Goal: Task Accomplishment & Management: Use online tool/utility

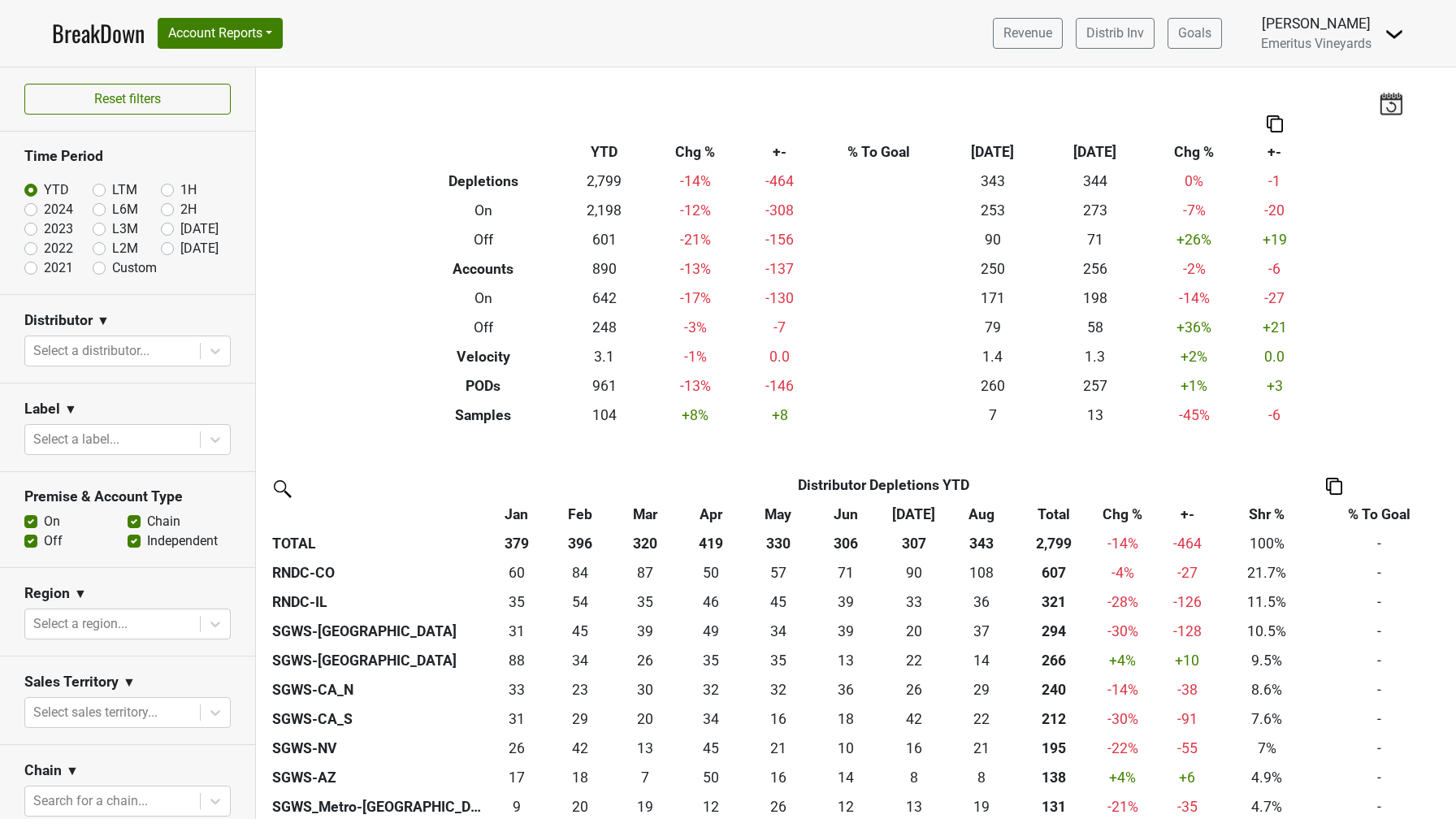
click at [1391, 39] on img at bounding box center [1394, 34] width 20 height 20
click at [1365, 65] on link "Control Center" at bounding box center [1339, 65] width 128 height 26
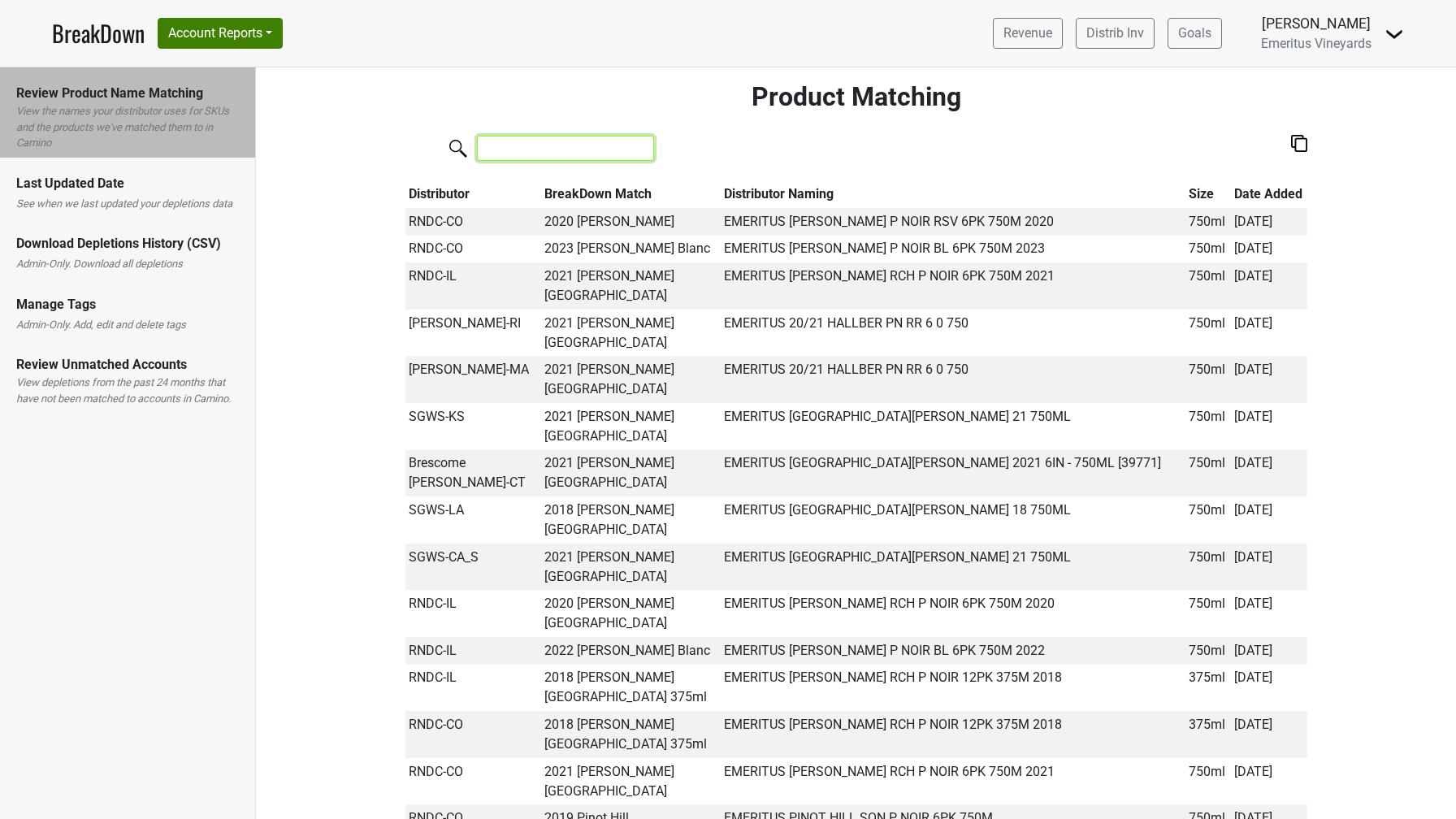
click at [547, 156] on input "search" at bounding box center [565, 149] width 177 height 25
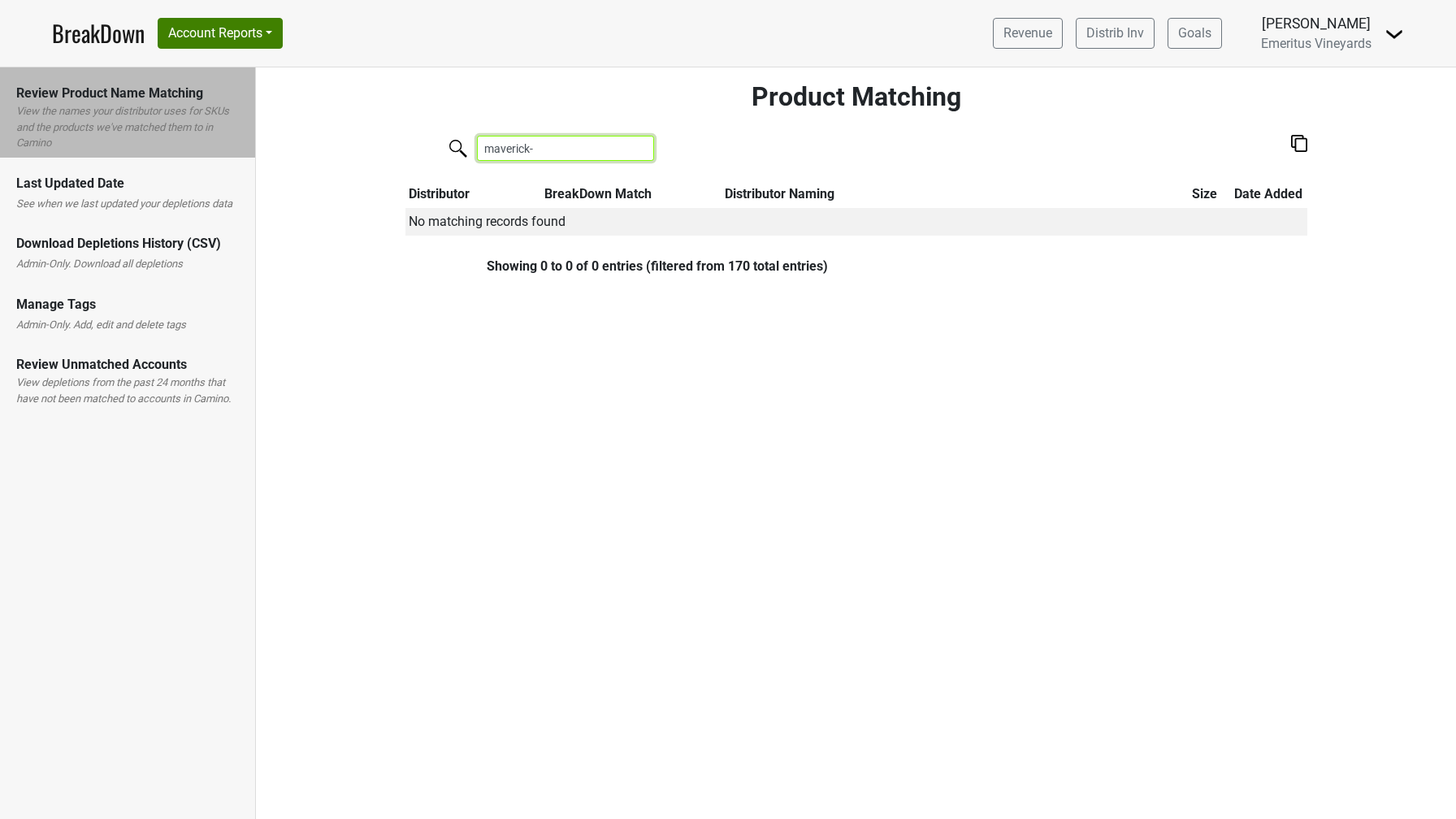
type input "maverick-"
click at [449, 92] on h2 "Product Matching" at bounding box center [856, 97] width 902 height 31
click at [1405, 36] on nav "BreakDown Account Reports SuperRanker Map Award Progress Chain Compliance CRM N…" at bounding box center [728, 33] width 1378 height 66
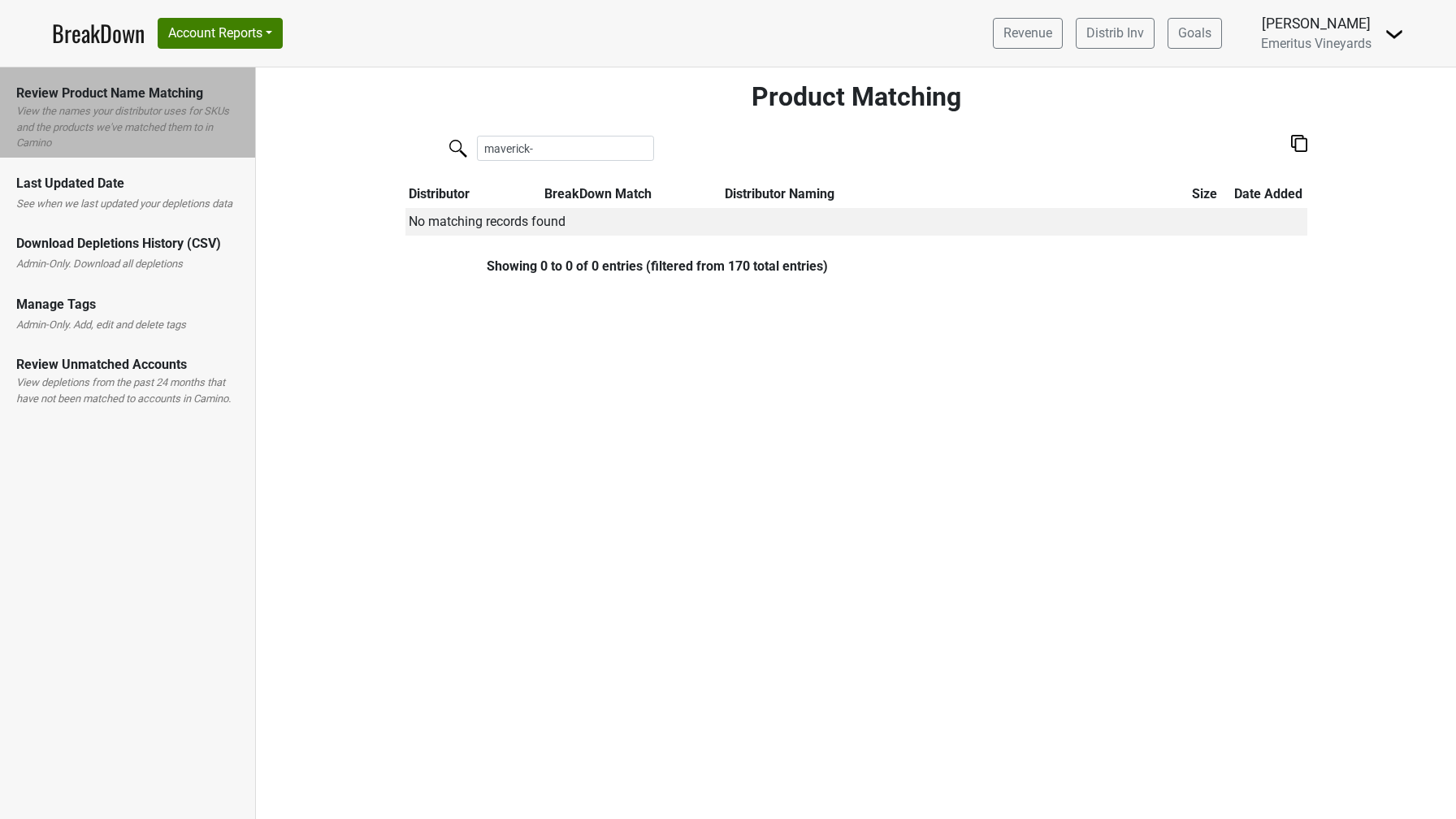
click at [1394, 33] on img at bounding box center [1394, 34] width 20 height 20
click at [1329, 93] on link "Logout" at bounding box center [1339, 92] width 128 height 26
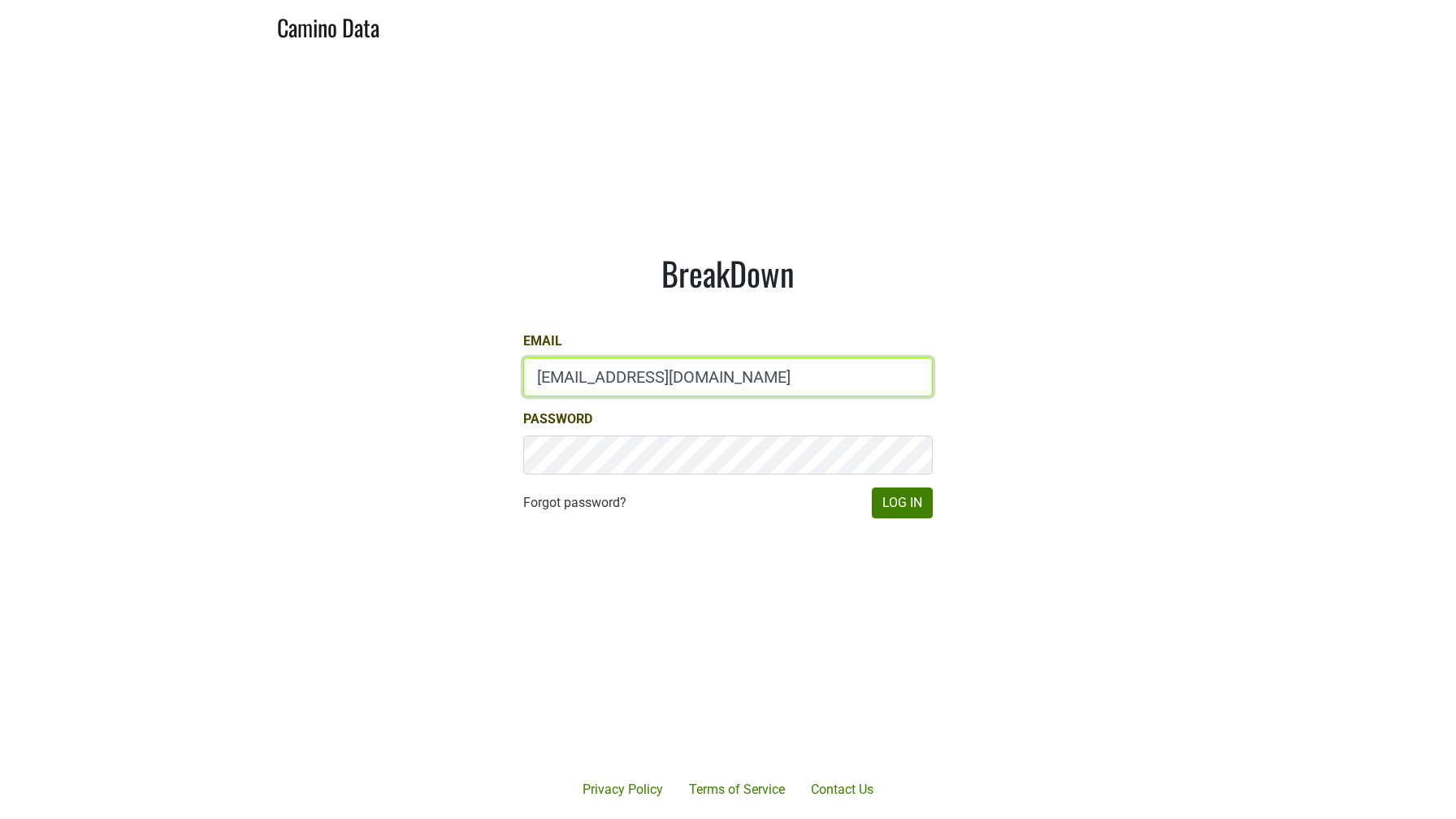
click at [569, 377] on input "mari@emeritusvineyards.com" at bounding box center [727, 377] width 409 height 39
type input "sam@mommenpop.com"
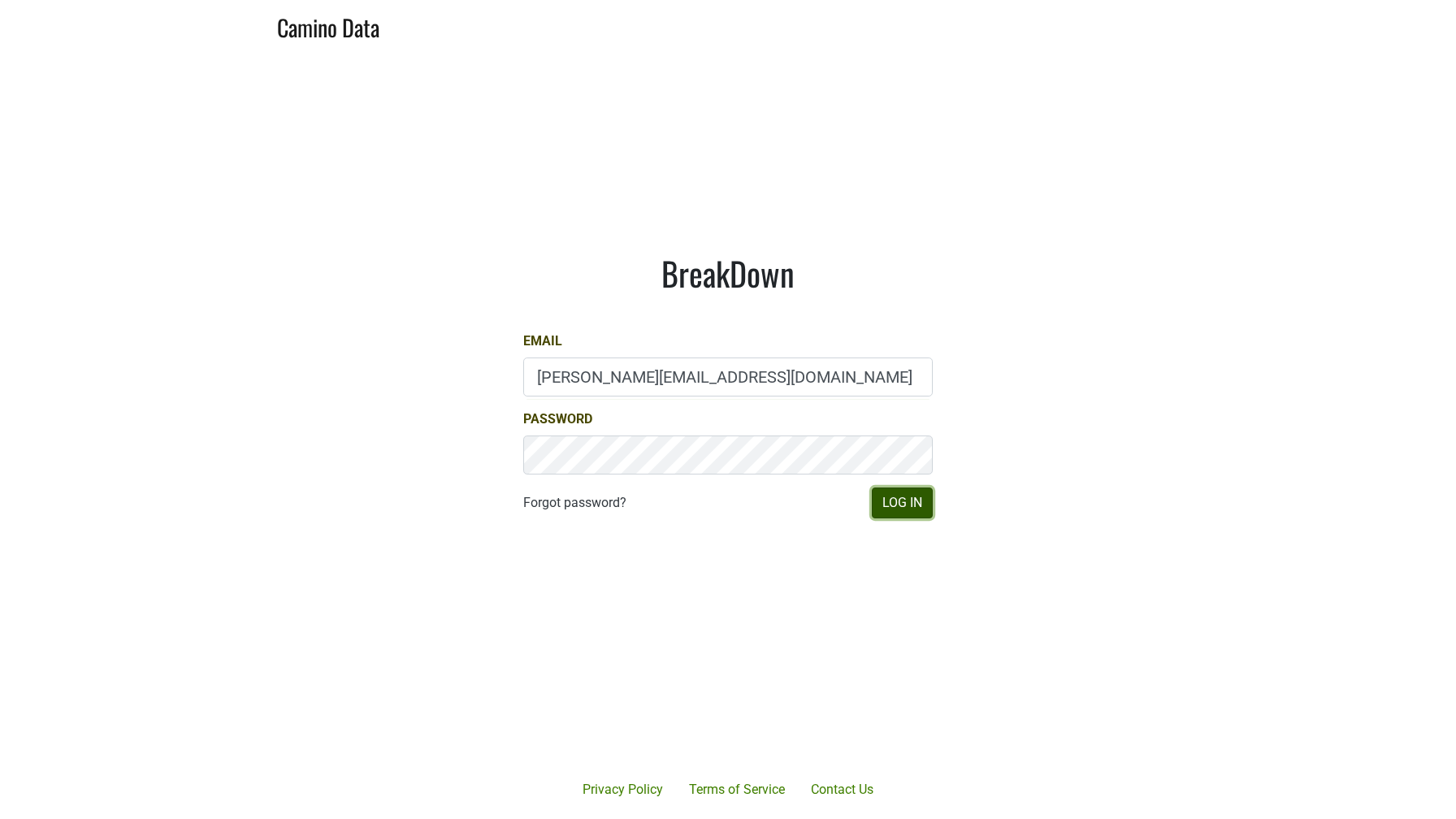
click at [884, 515] on button "Log In" at bounding box center [902, 503] width 61 height 31
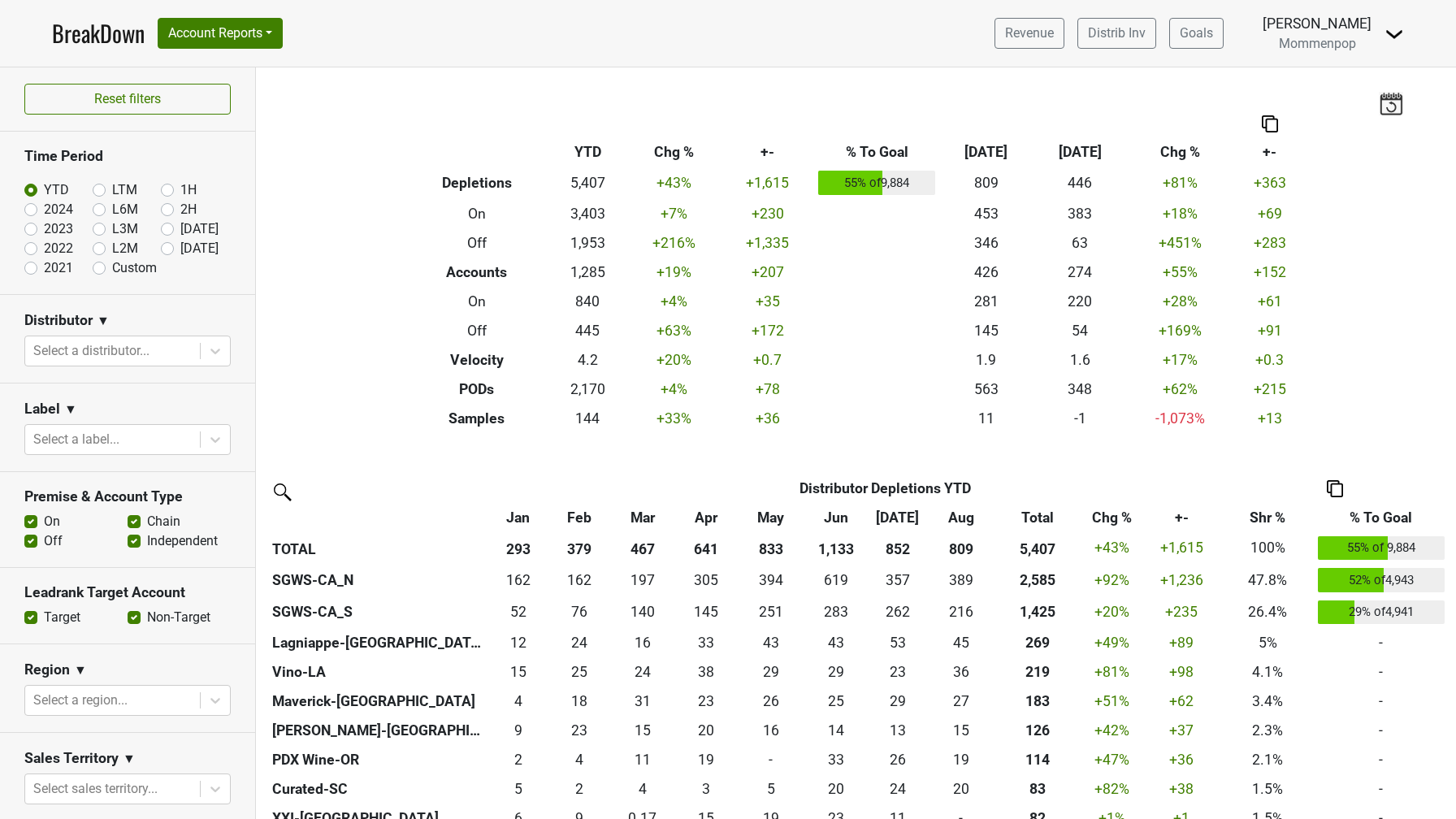
click at [1387, 44] on div "Revenue Distrib Inv Goals [PERSON_NAME] Mommenpop [GEOGRAPHIC_DATA] Open Leadra…" at bounding box center [1192, 33] width 422 height 41
click at [1391, 35] on img at bounding box center [1394, 34] width 20 height 20
click at [1344, 70] on link "Control Center" at bounding box center [1339, 65] width 128 height 26
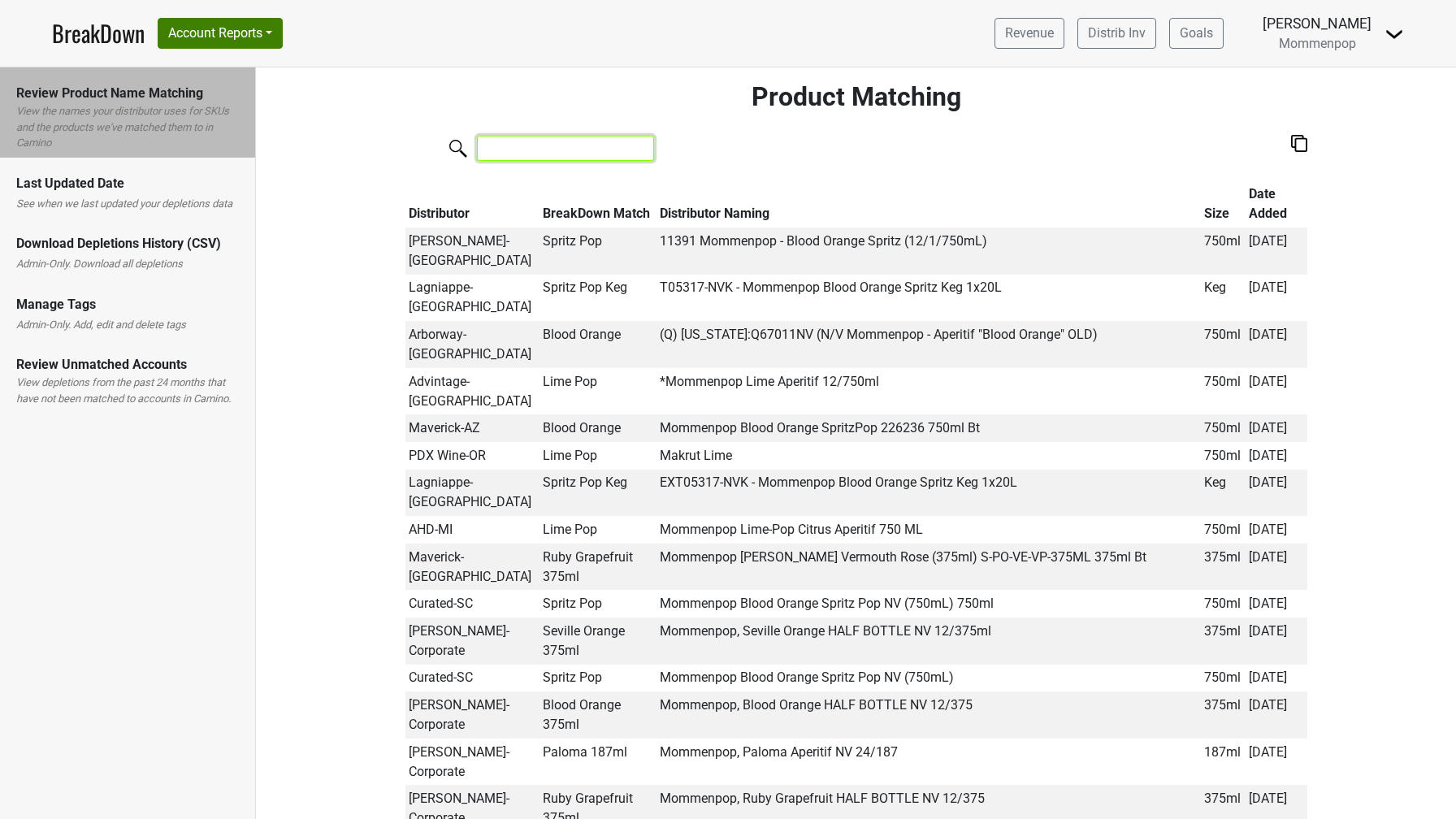
click at [528, 154] on input "search" at bounding box center [565, 149] width 177 height 25
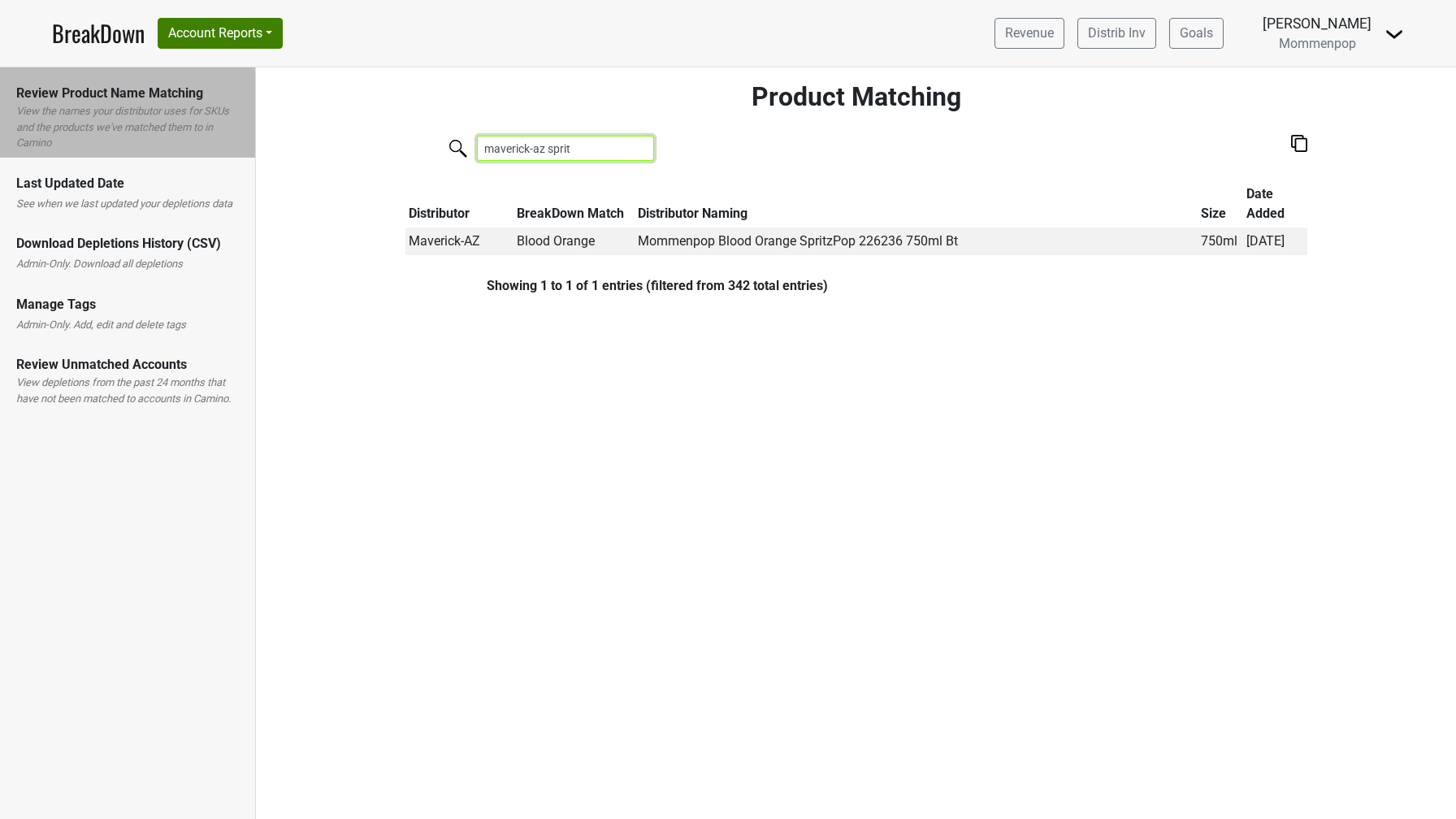
type input "maverick-az sprit"
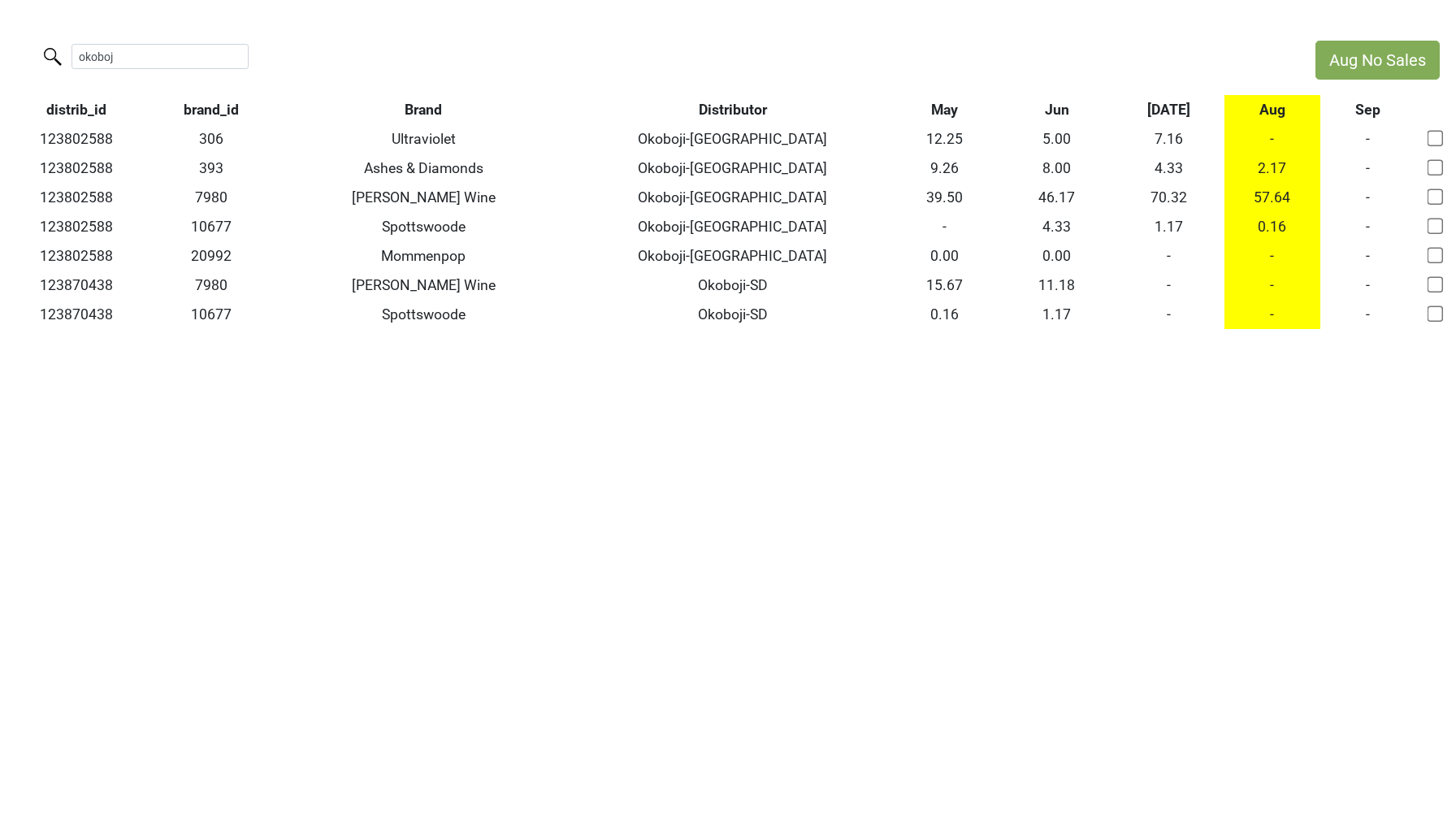
drag, startPoint x: 142, startPoint y: 57, endPoint x: 67, endPoint y: 50, distance: 75.3
click at [67, 50] on label "okoboj" at bounding box center [127, 55] width 177 height 28
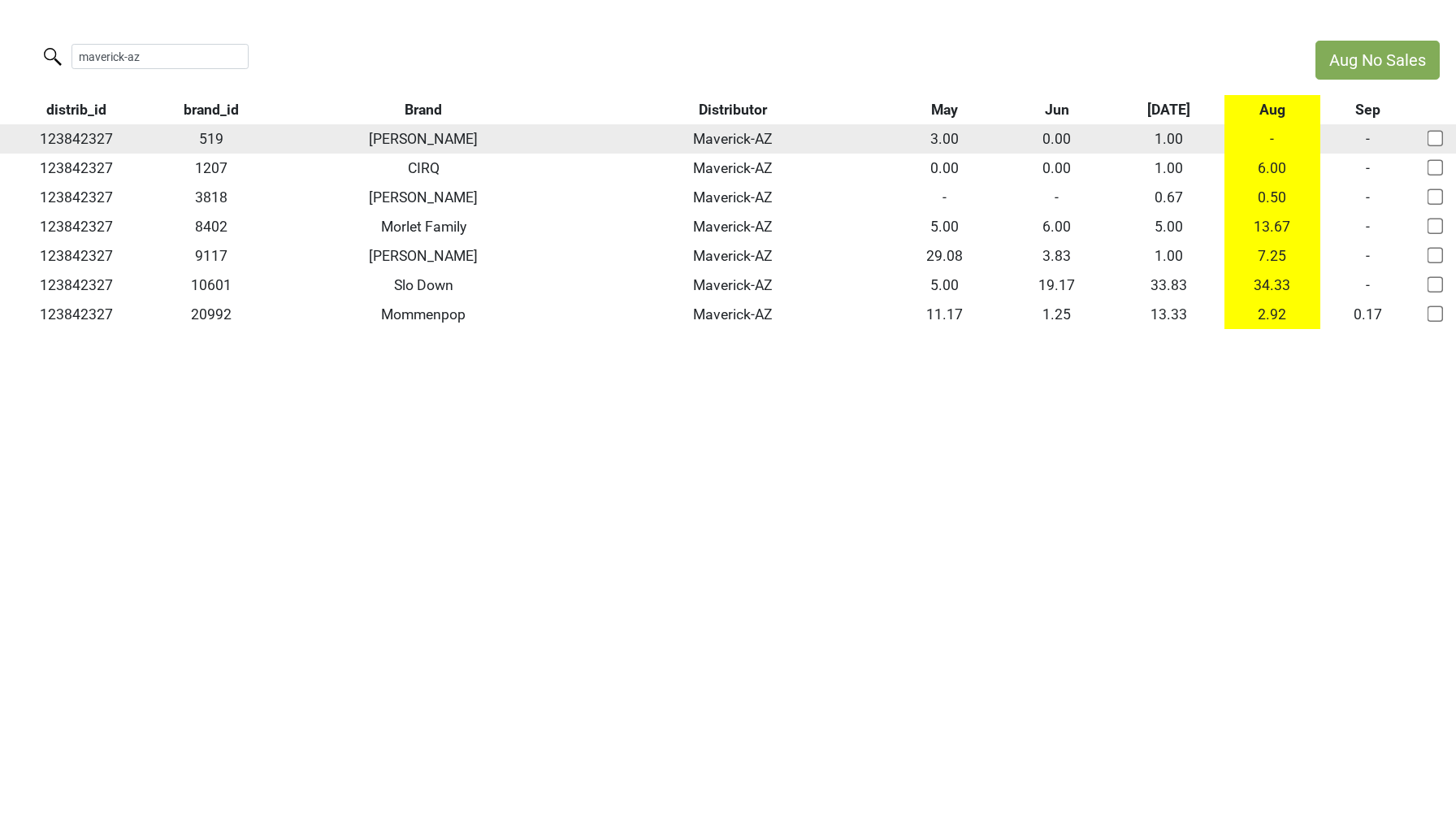
type input "maverick-az"
click at [97, 140] on td "123842327" at bounding box center [76, 139] width 152 height 29
copy td "123842327"
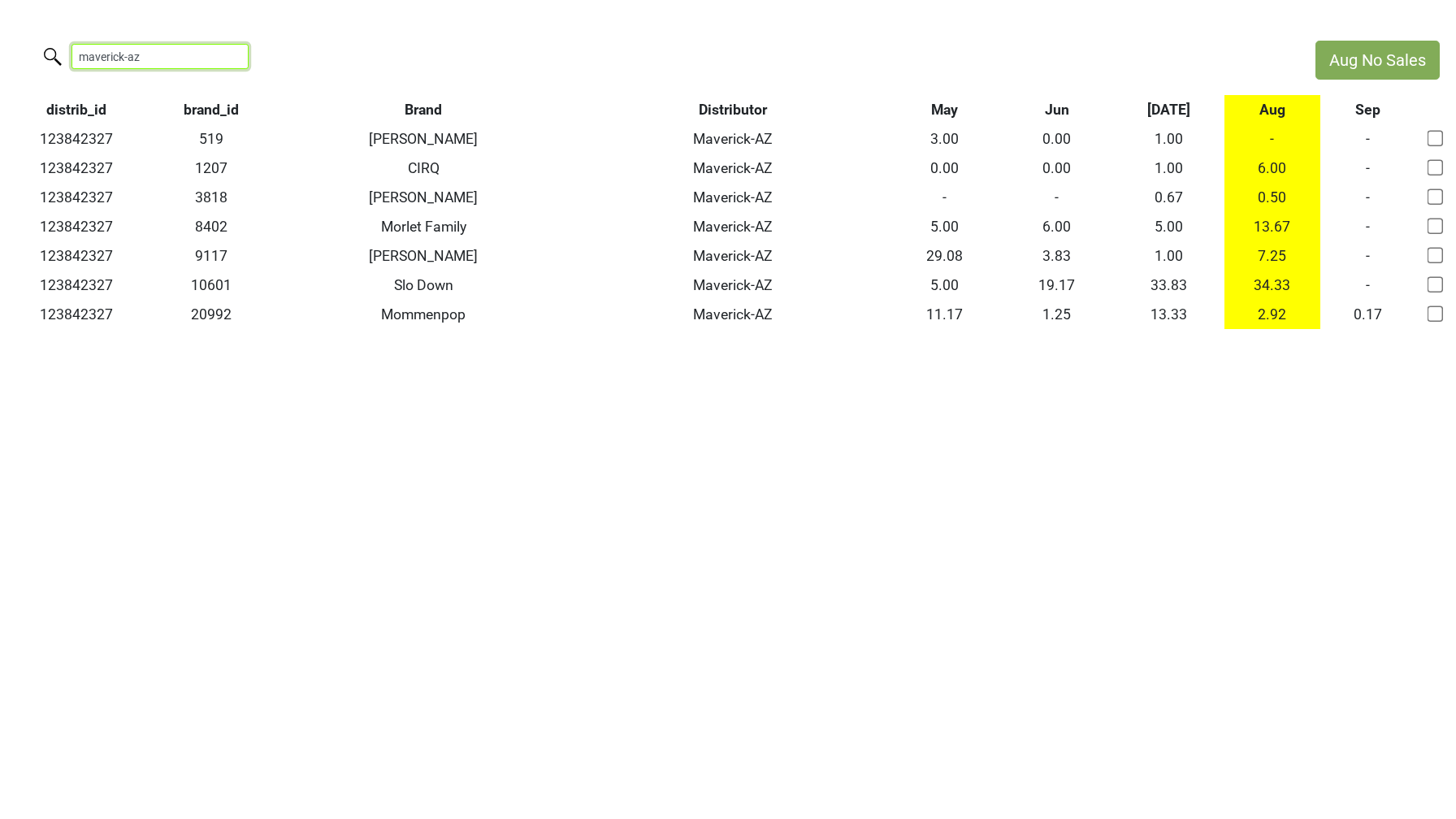
click at [216, 56] on input "maverick-az" at bounding box center [159, 57] width 177 height 25
click at [223, 56] on input "maverick-az" at bounding box center [159, 57] width 177 height 25
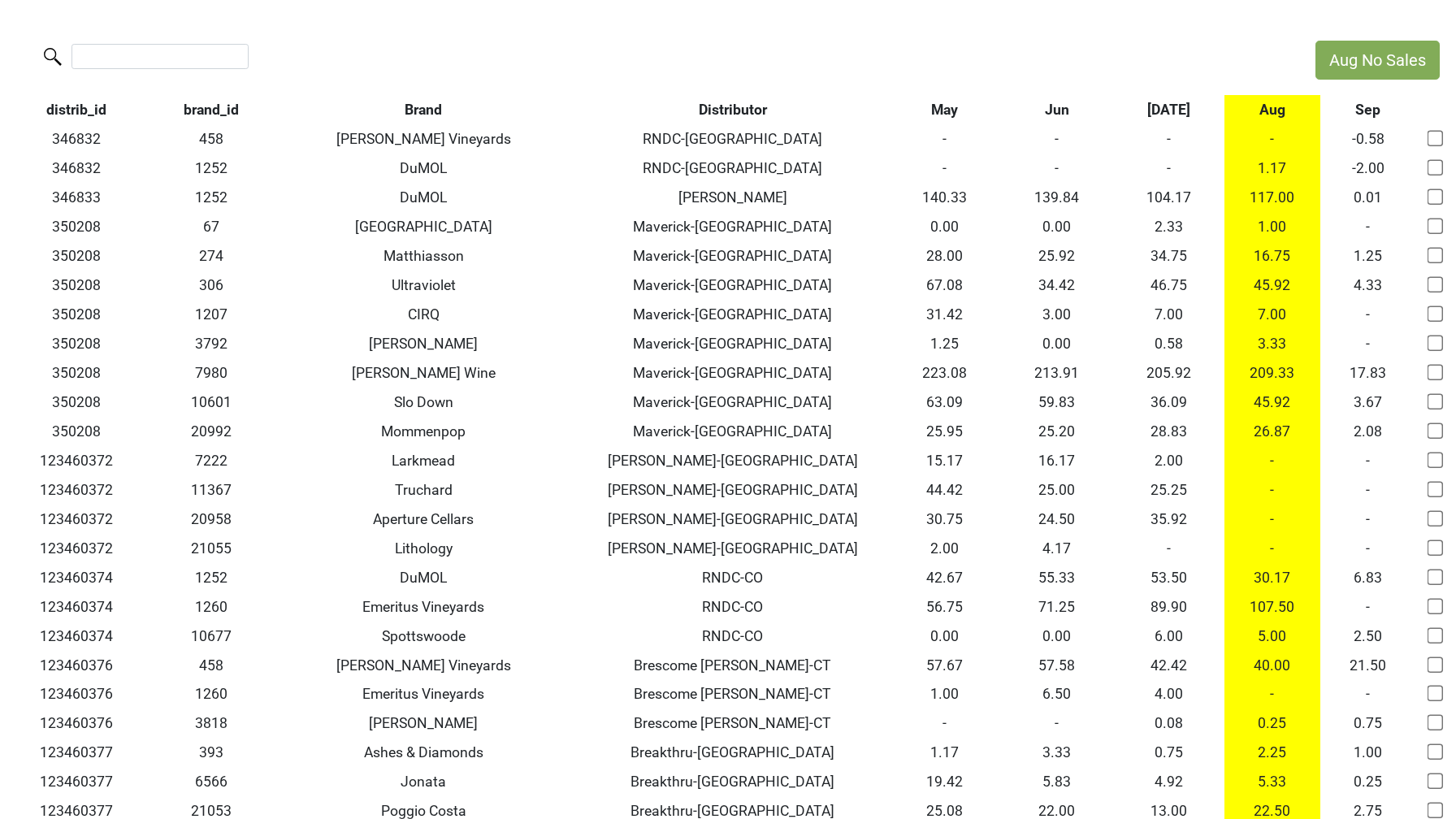
click at [1175, 108] on th "Jul" at bounding box center [1168, 109] width 112 height 29
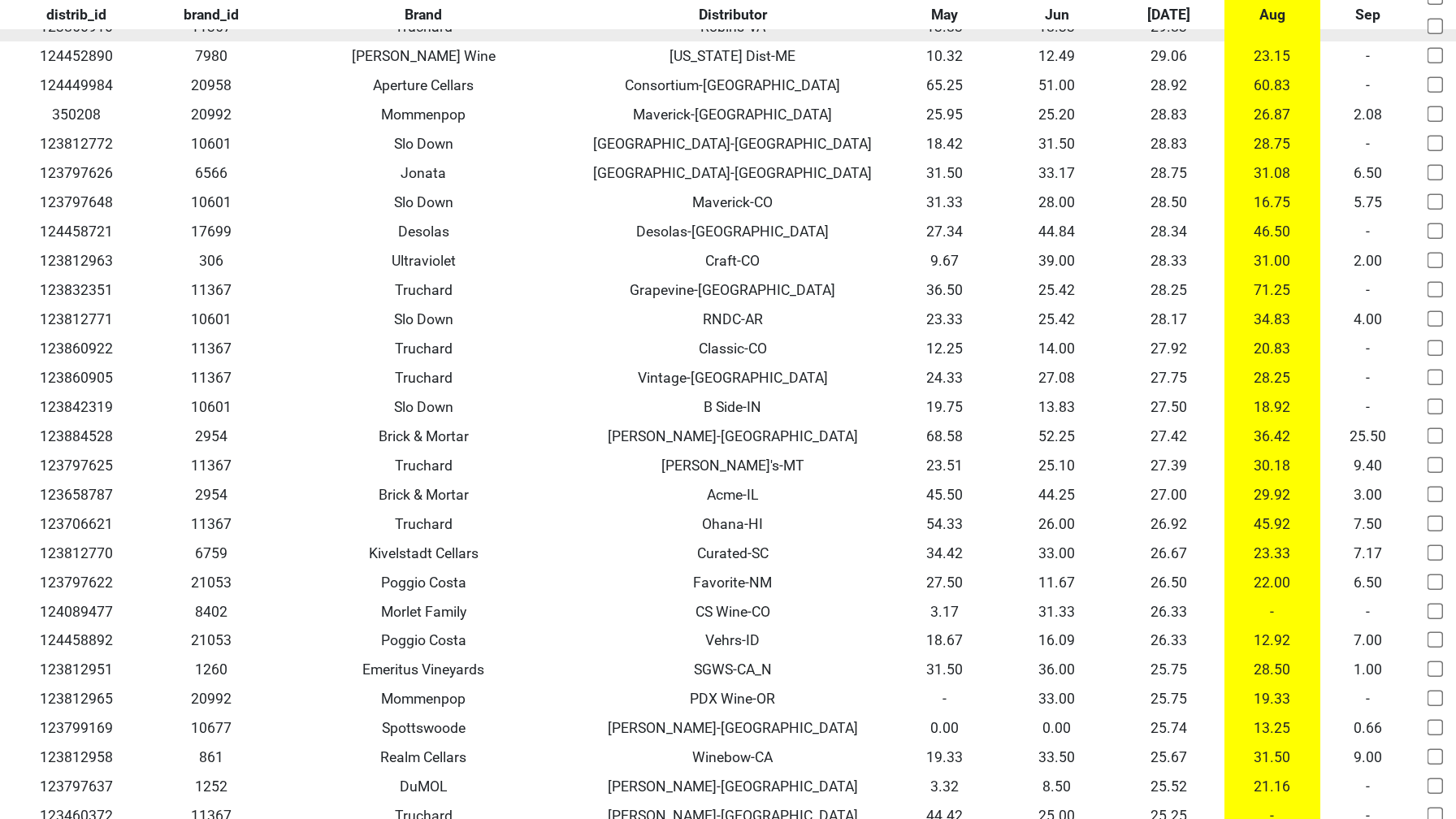
scroll to position [4557, 0]
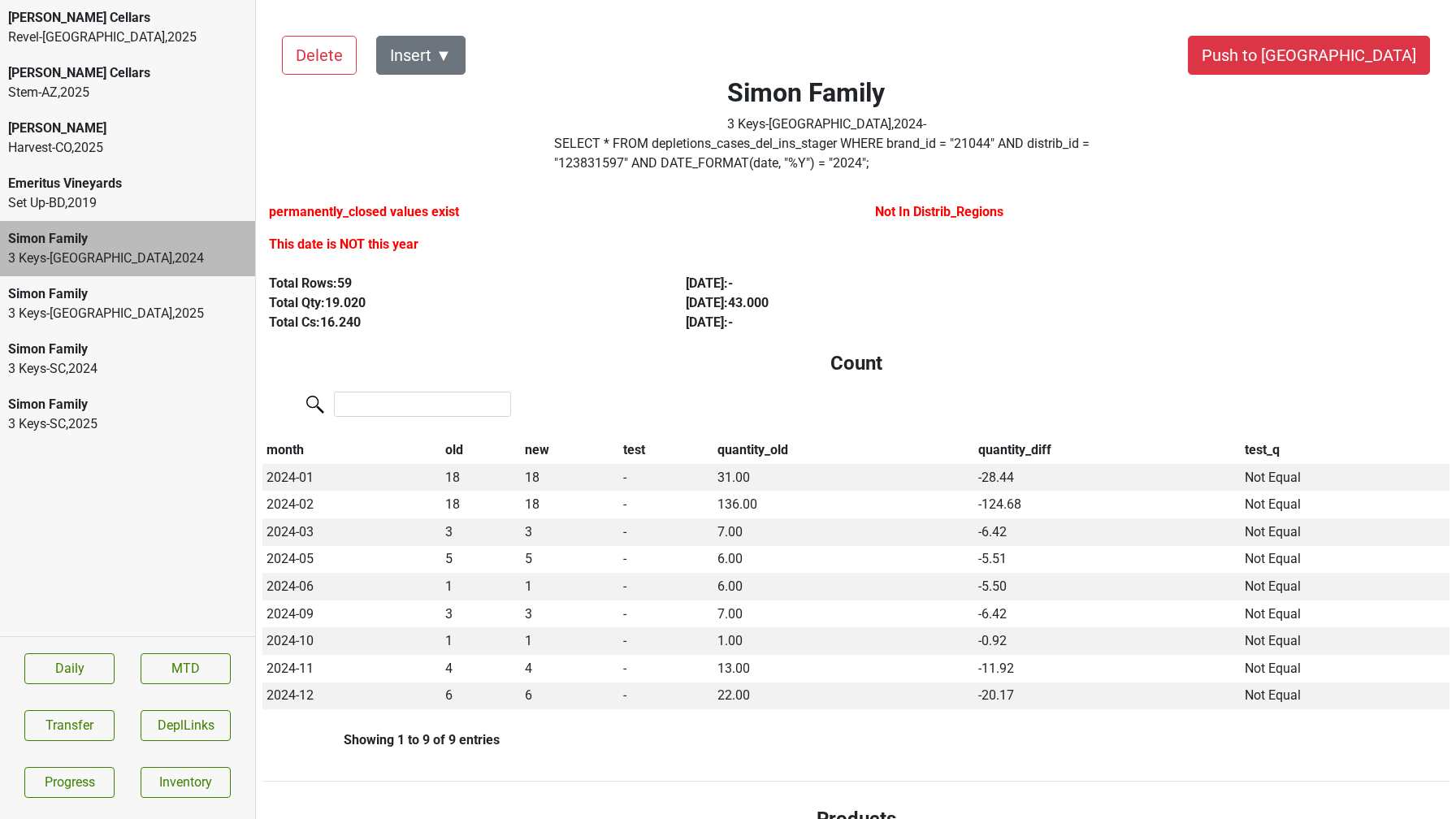
scroll to position [11, 0]
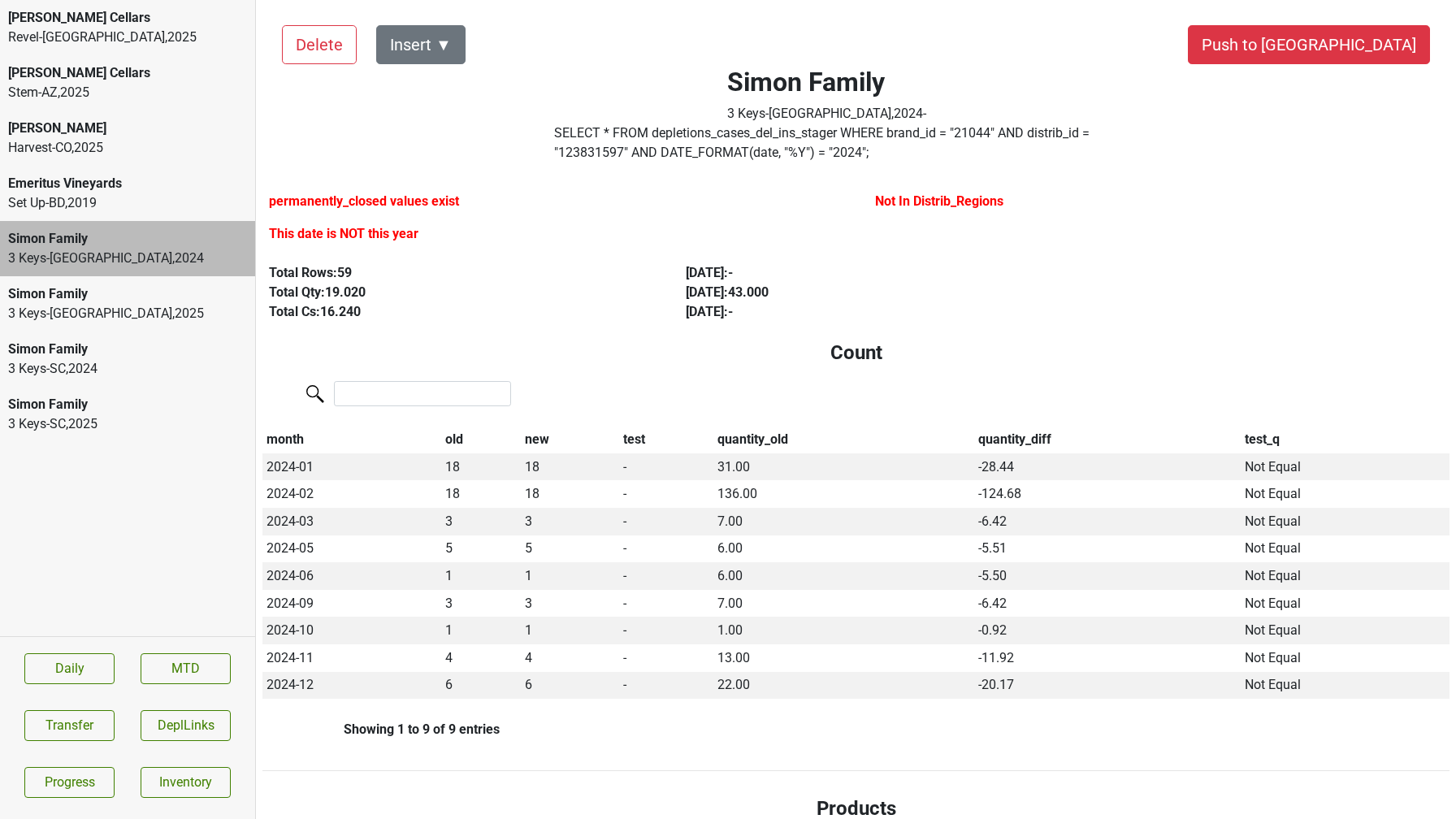
click at [133, 368] on div "3 Keys-SC , 2024" at bounding box center [127, 369] width 238 height 20
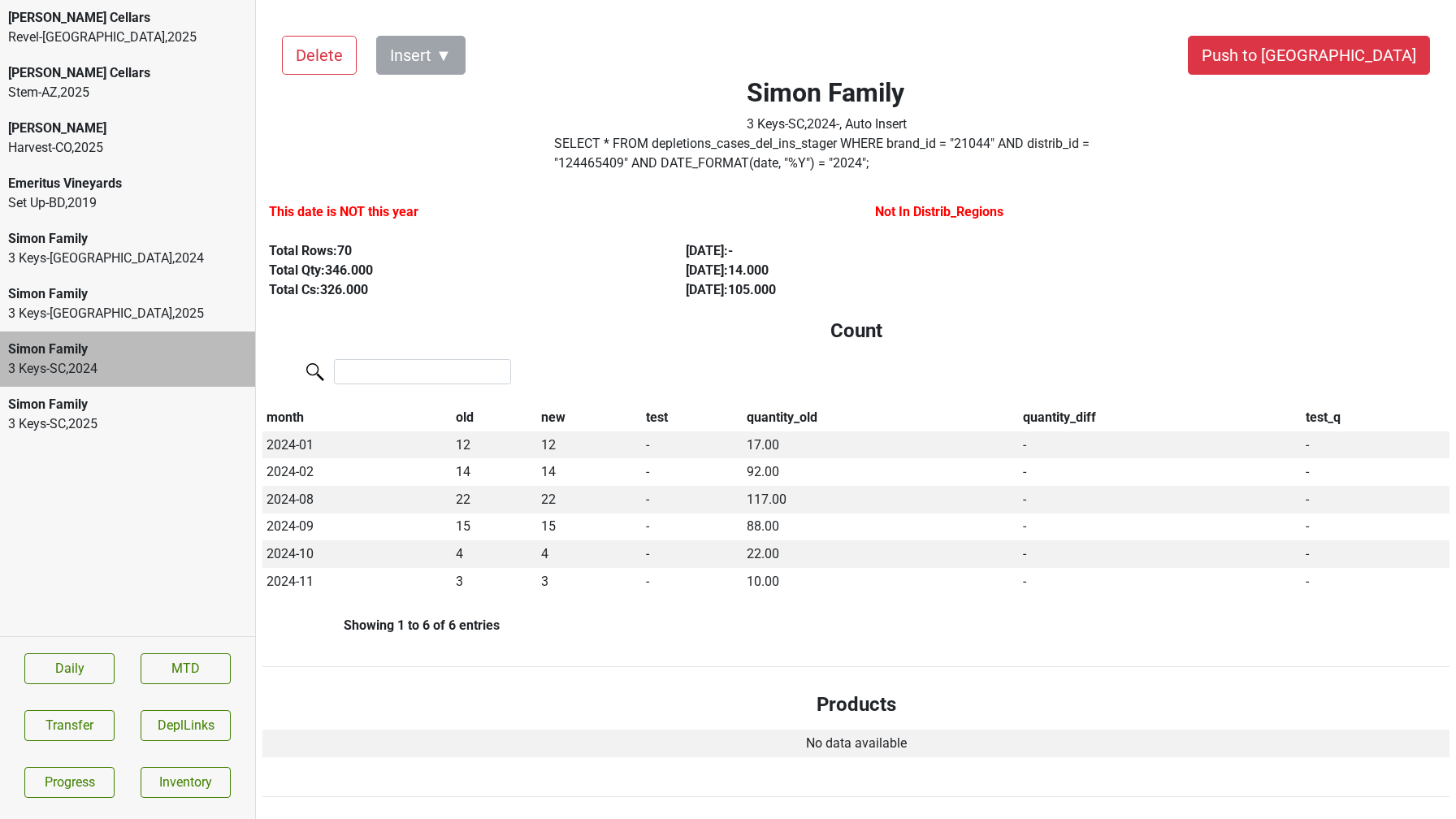
click at [144, 265] on div "3 Keys-NC , 2024" at bounding box center [127, 258] width 238 height 20
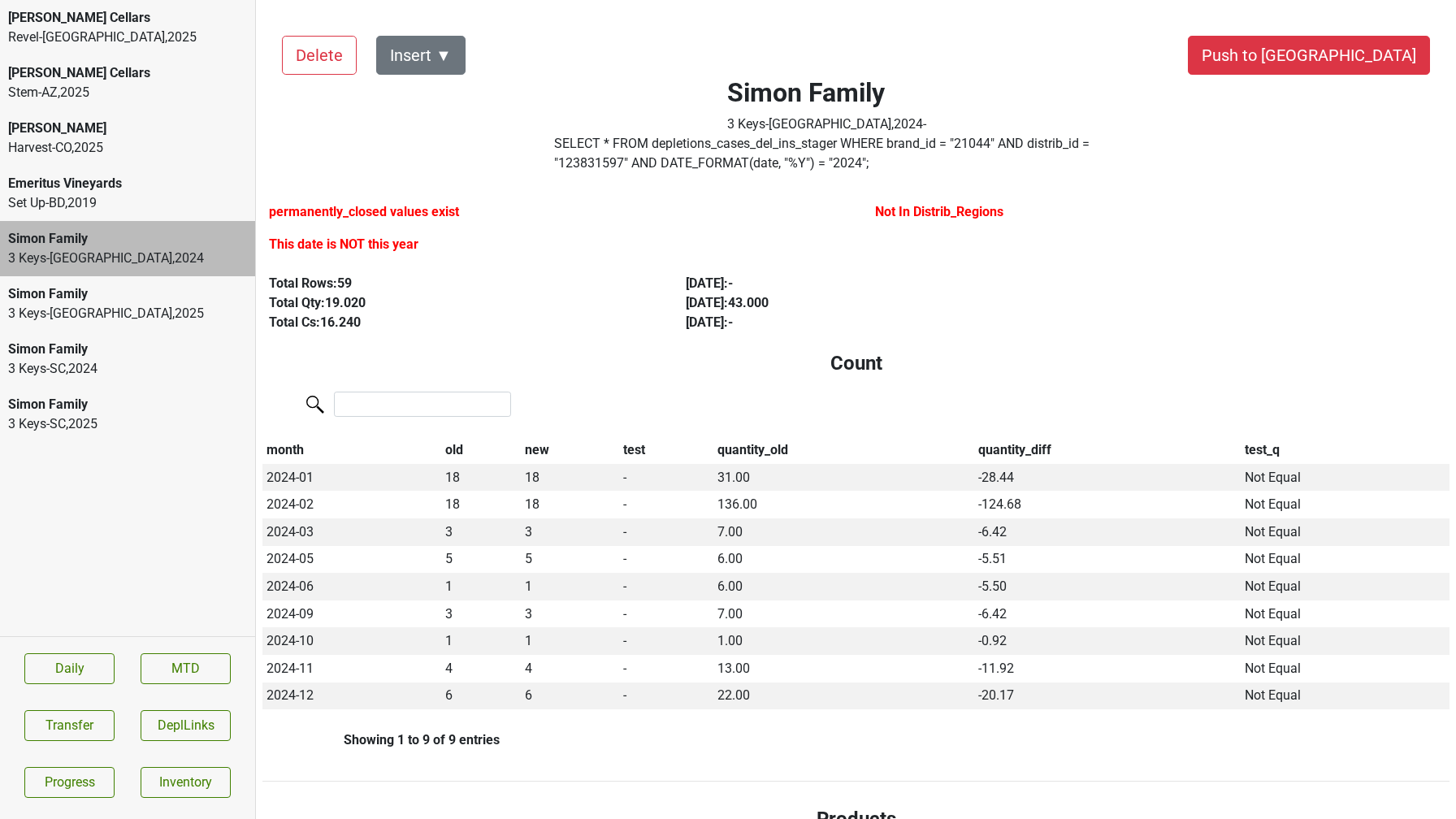
click at [128, 360] on div "3 Keys-SC , 2024" at bounding box center [127, 369] width 238 height 20
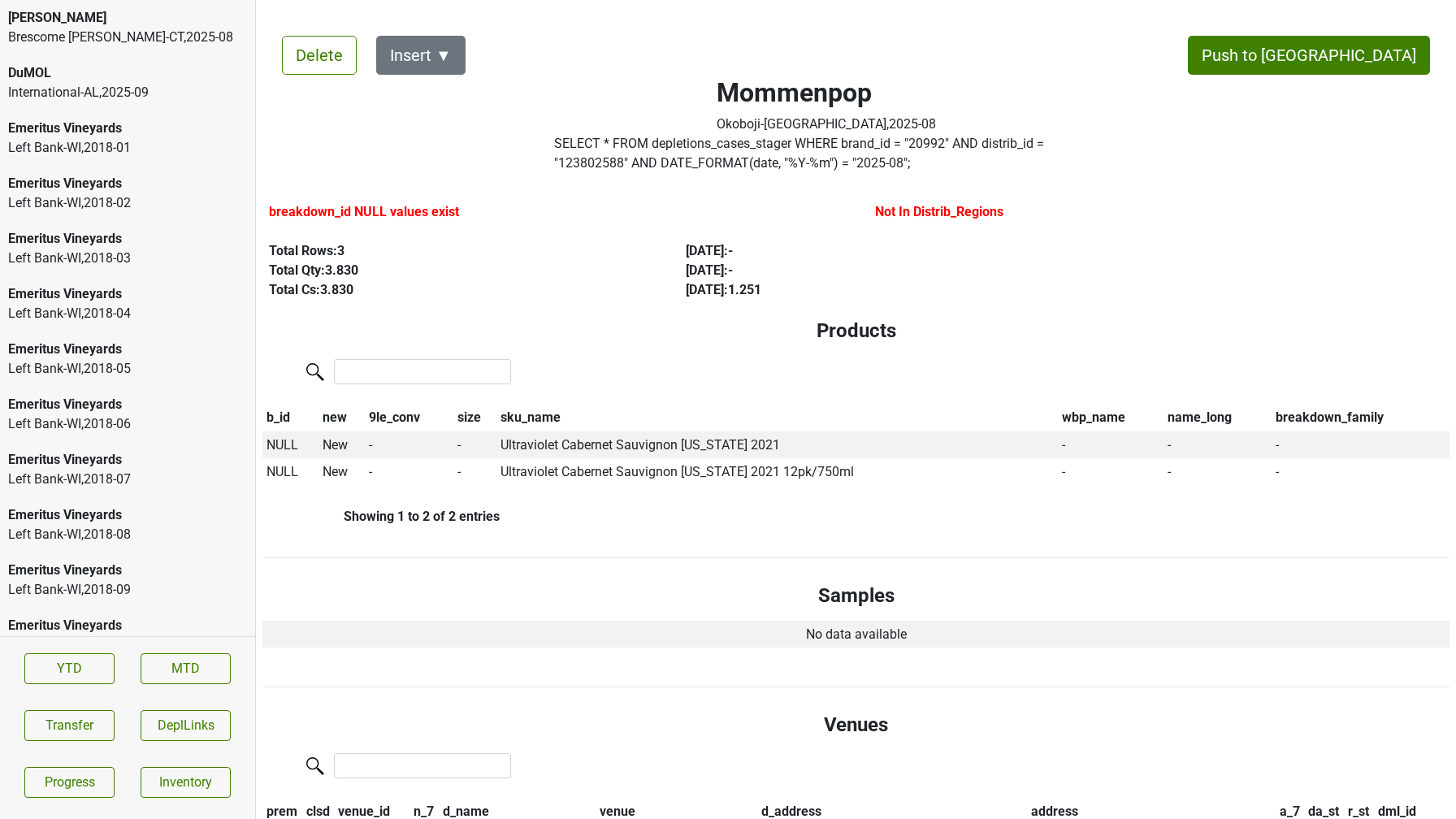
scroll to position [2348, 0]
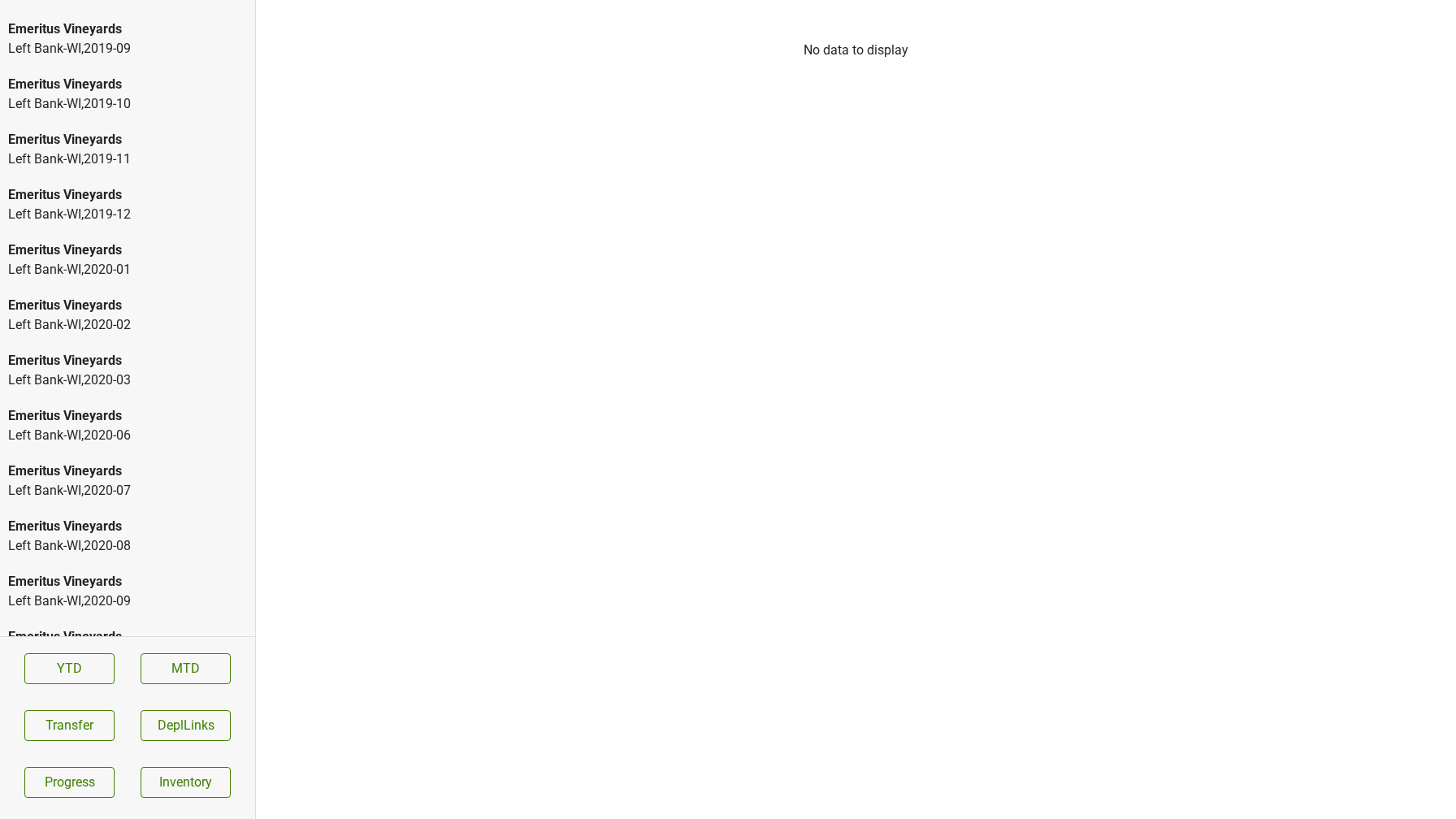
scroll to position [2403, 0]
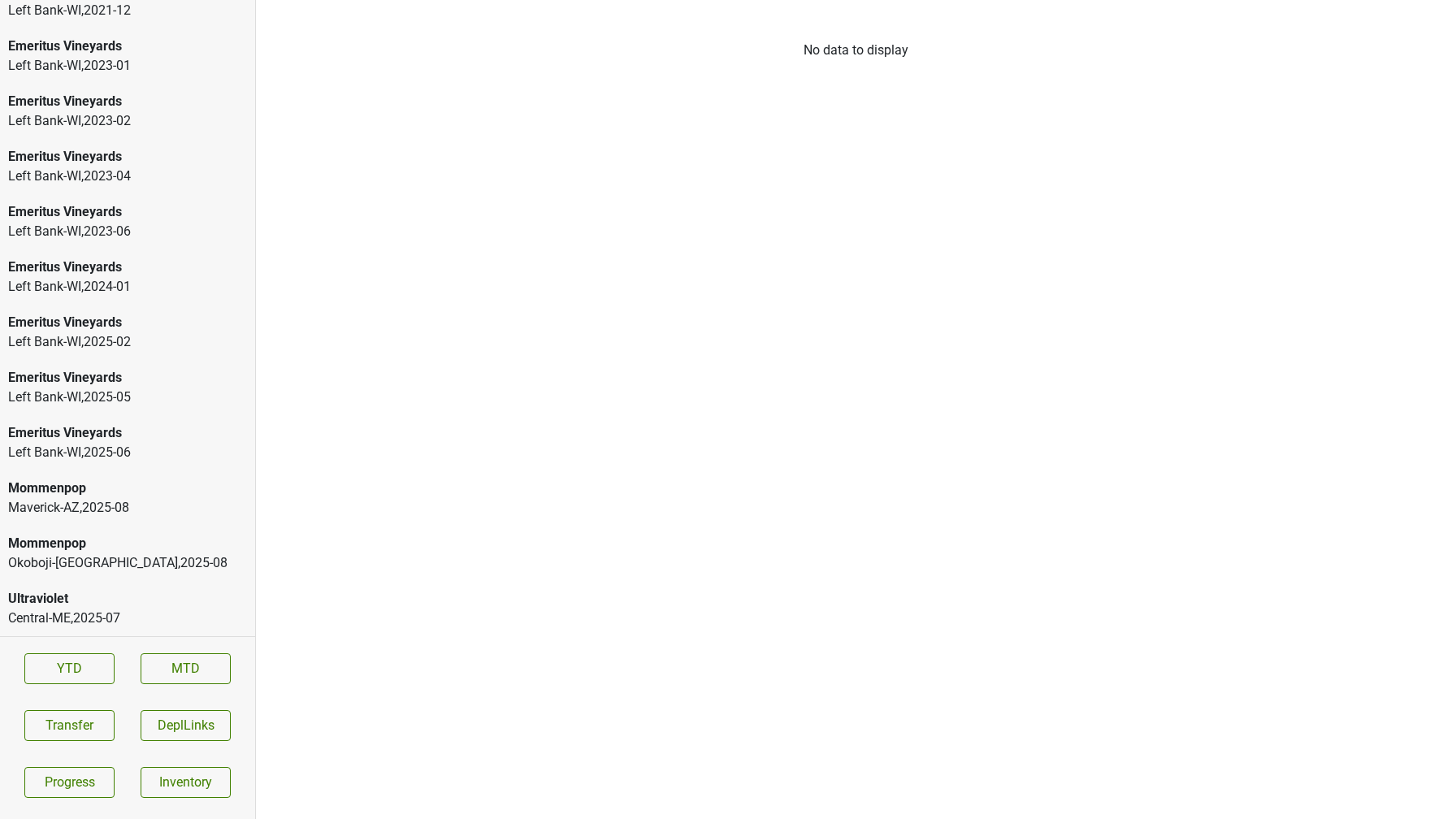
click at [122, 493] on div "Mommenpop" at bounding box center [127, 489] width 238 height 20
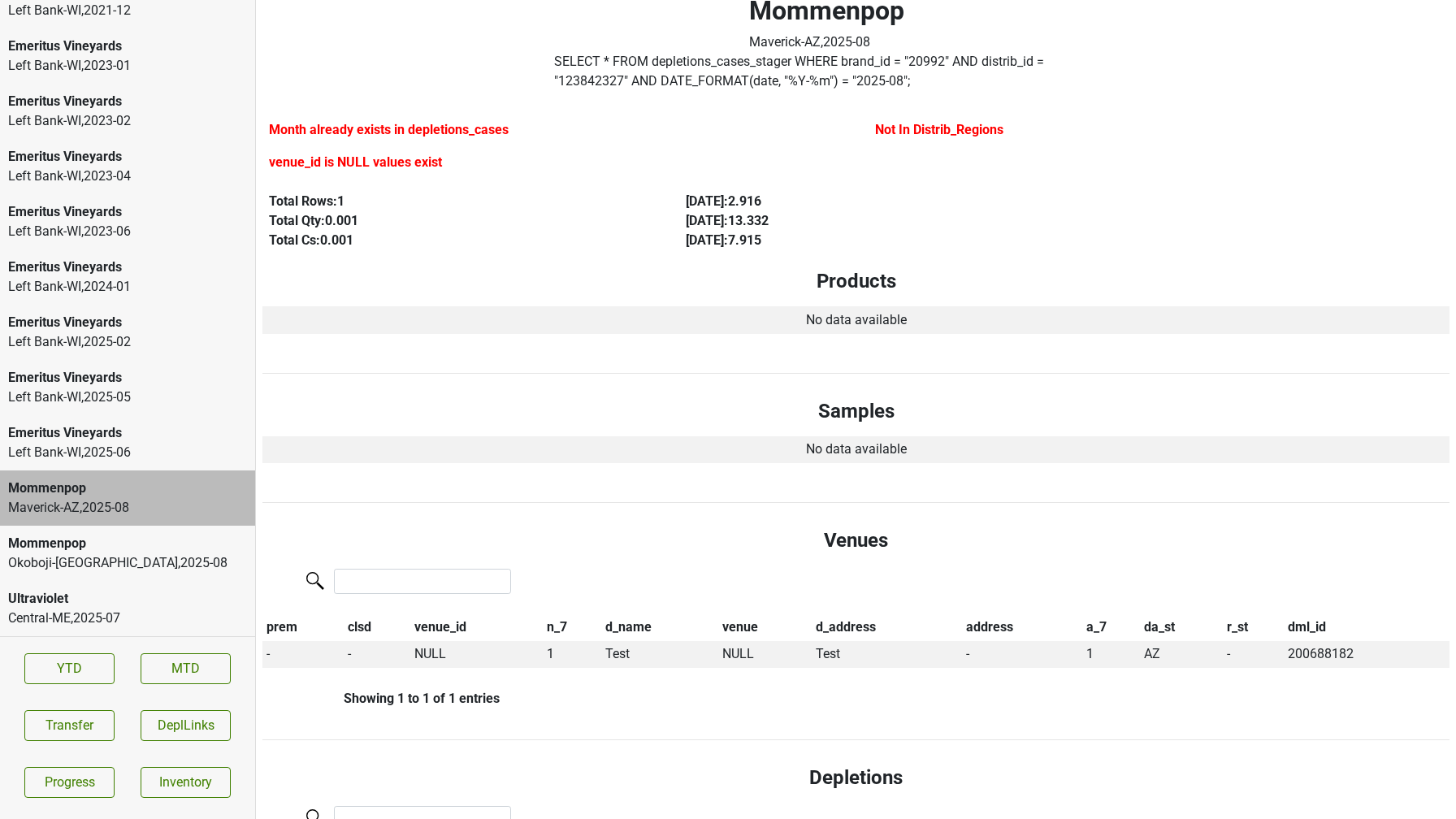
scroll to position [0, 0]
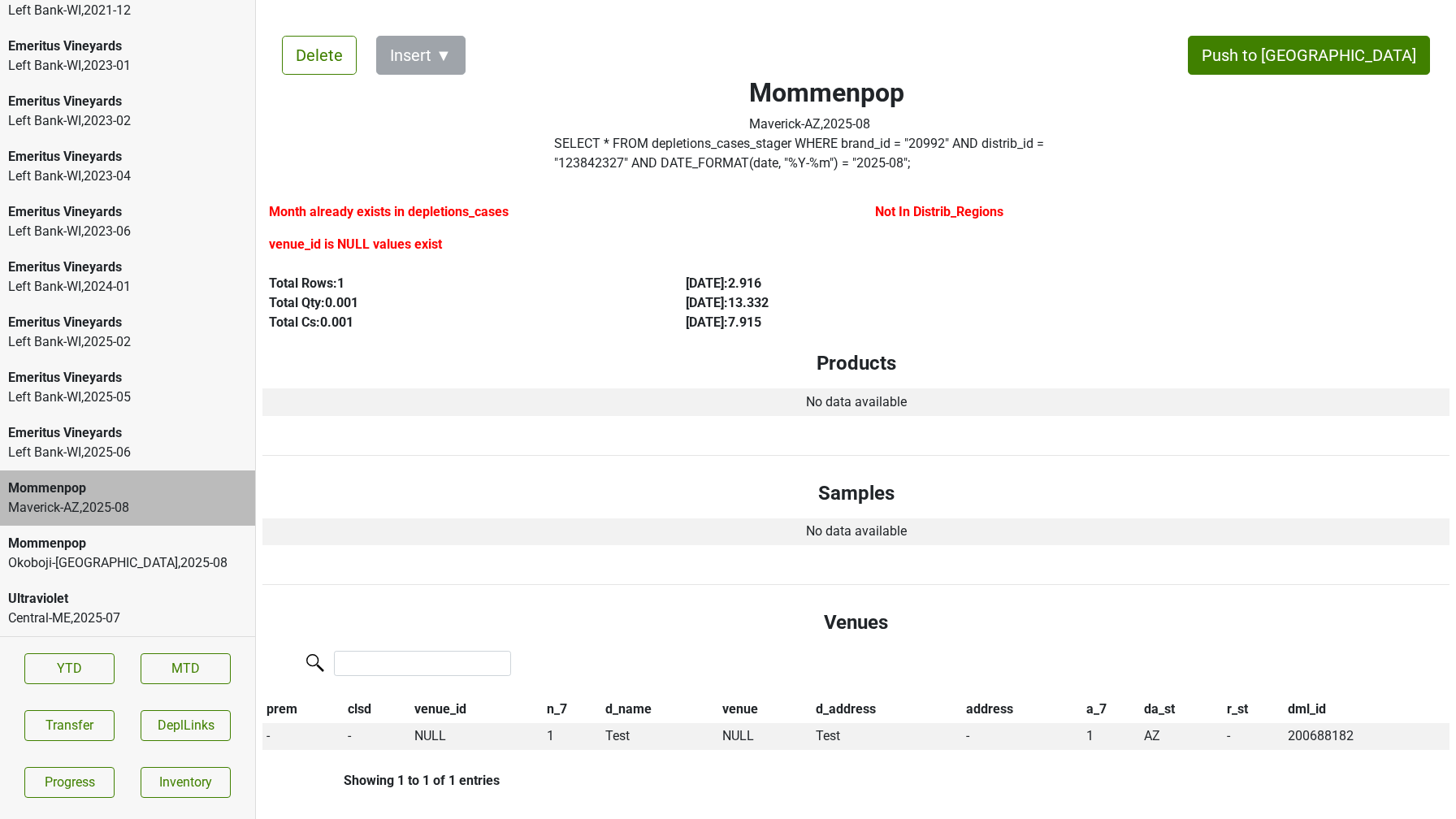
click at [584, 159] on label "SELECT * FROM depletions_cases_stager WHERE brand_id = " 20992 " AND distrib_id…" at bounding box center [827, 153] width 545 height 39
click at [98, 555] on div "Okoboji-[GEOGRAPHIC_DATA] , 2025 - 08" at bounding box center [127, 563] width 238 height 20
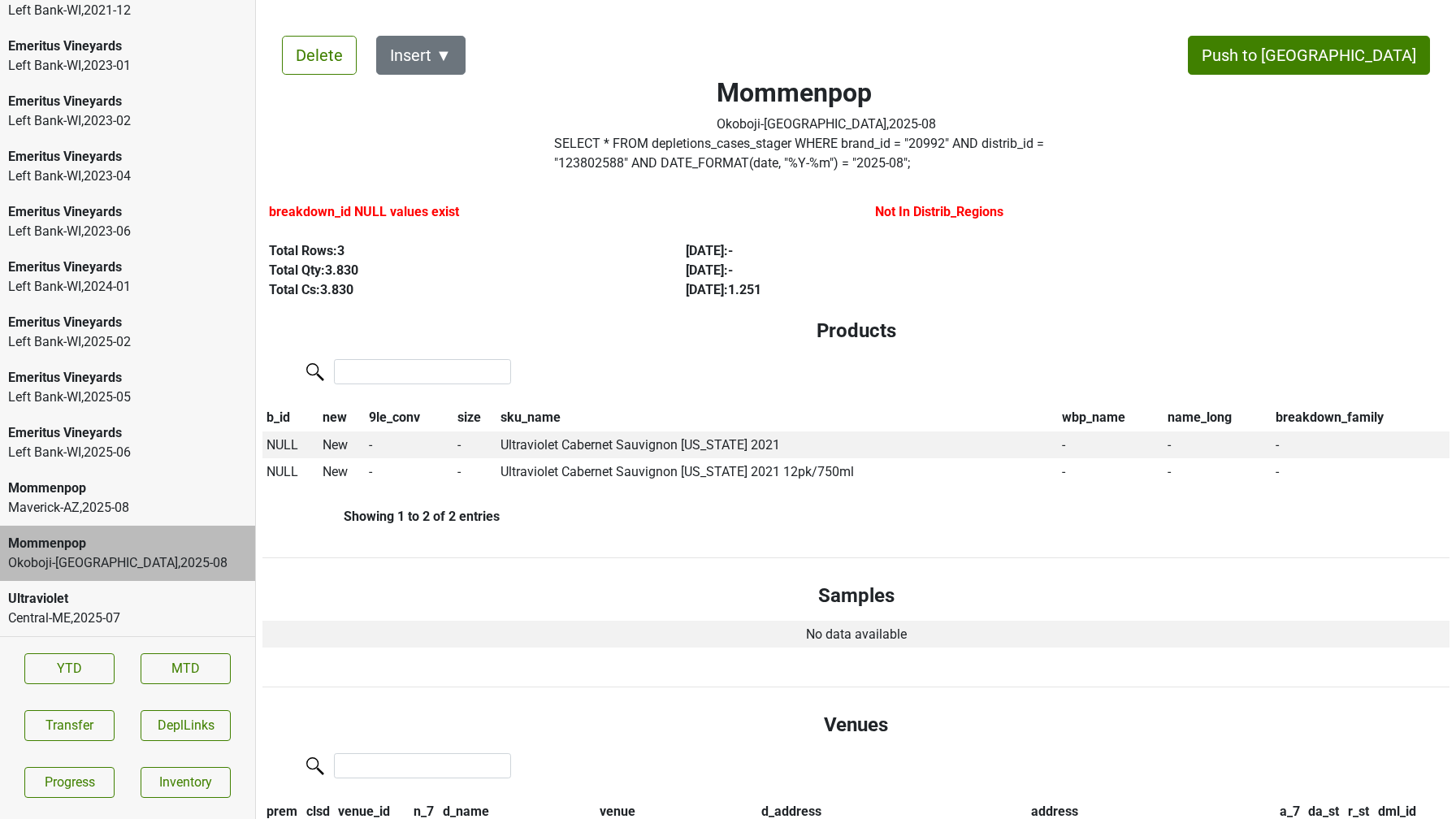
click at [185, 497] on div "Mommenpop" at bounding box center [127, 489] width 238 height 20
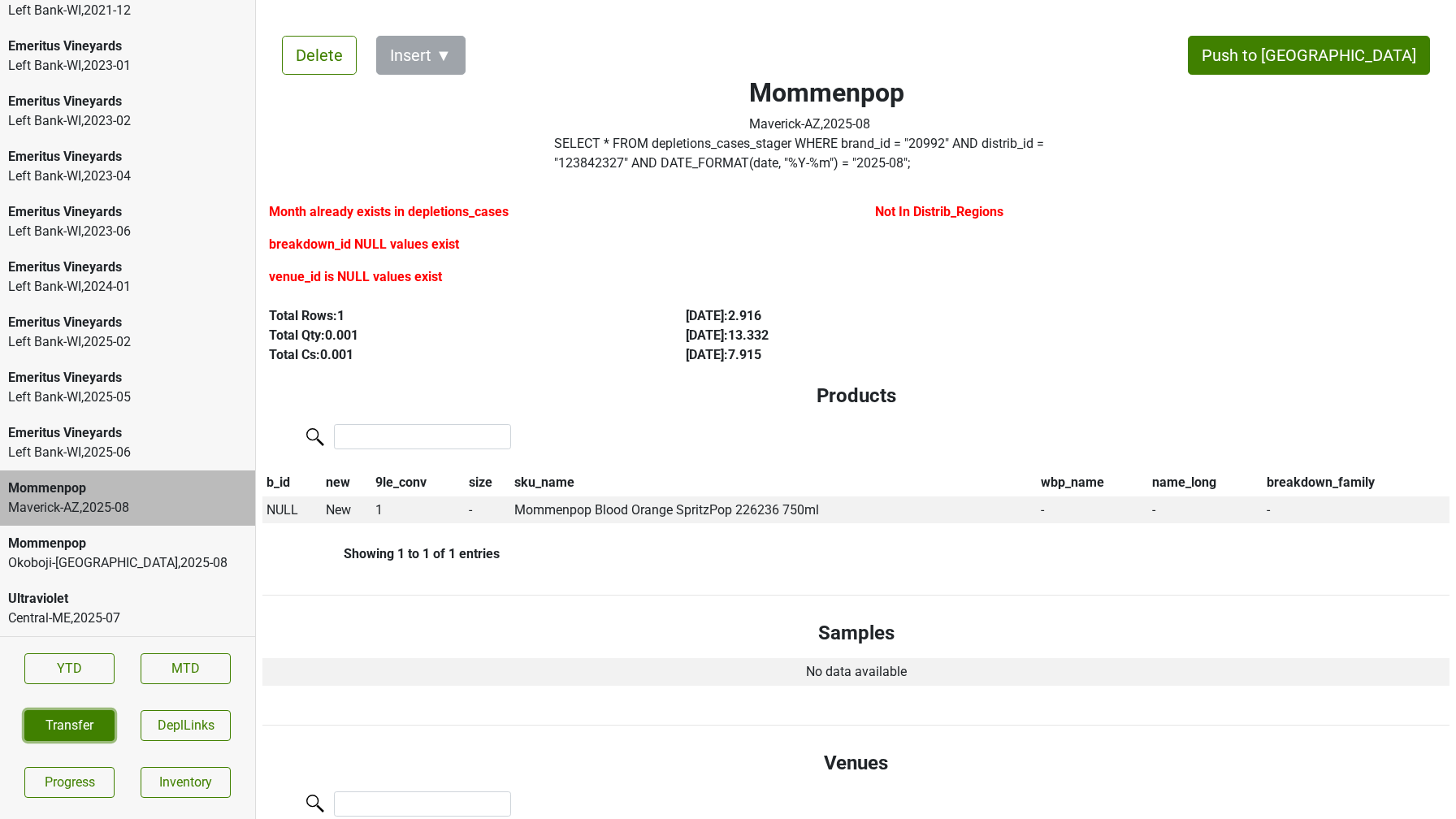
click at [64, 725] on button "Transfer" at bounding box center [69, 726] width 90 height 31
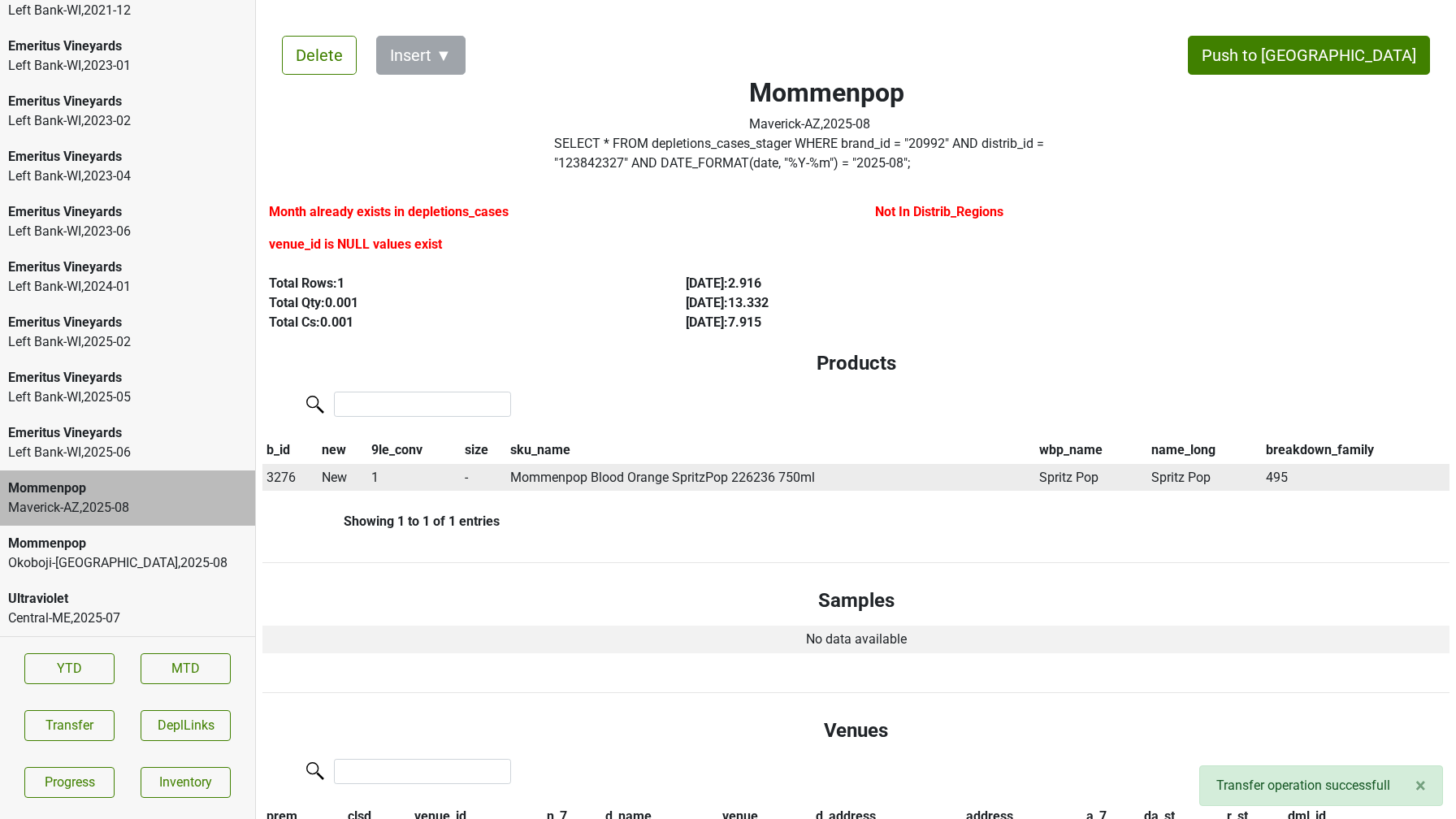
click at [279, 475] on span "3276" at bounding box center [281, 478] width 29 height 16
drag, startPoint x: 296, startPoint y: 477, endPoint x: 266, endPoint y: 481, distance: 30.3
click at [266, 481] on td "3276" at bounding box center [290, 478] width 56 height 27
copy span "3276"
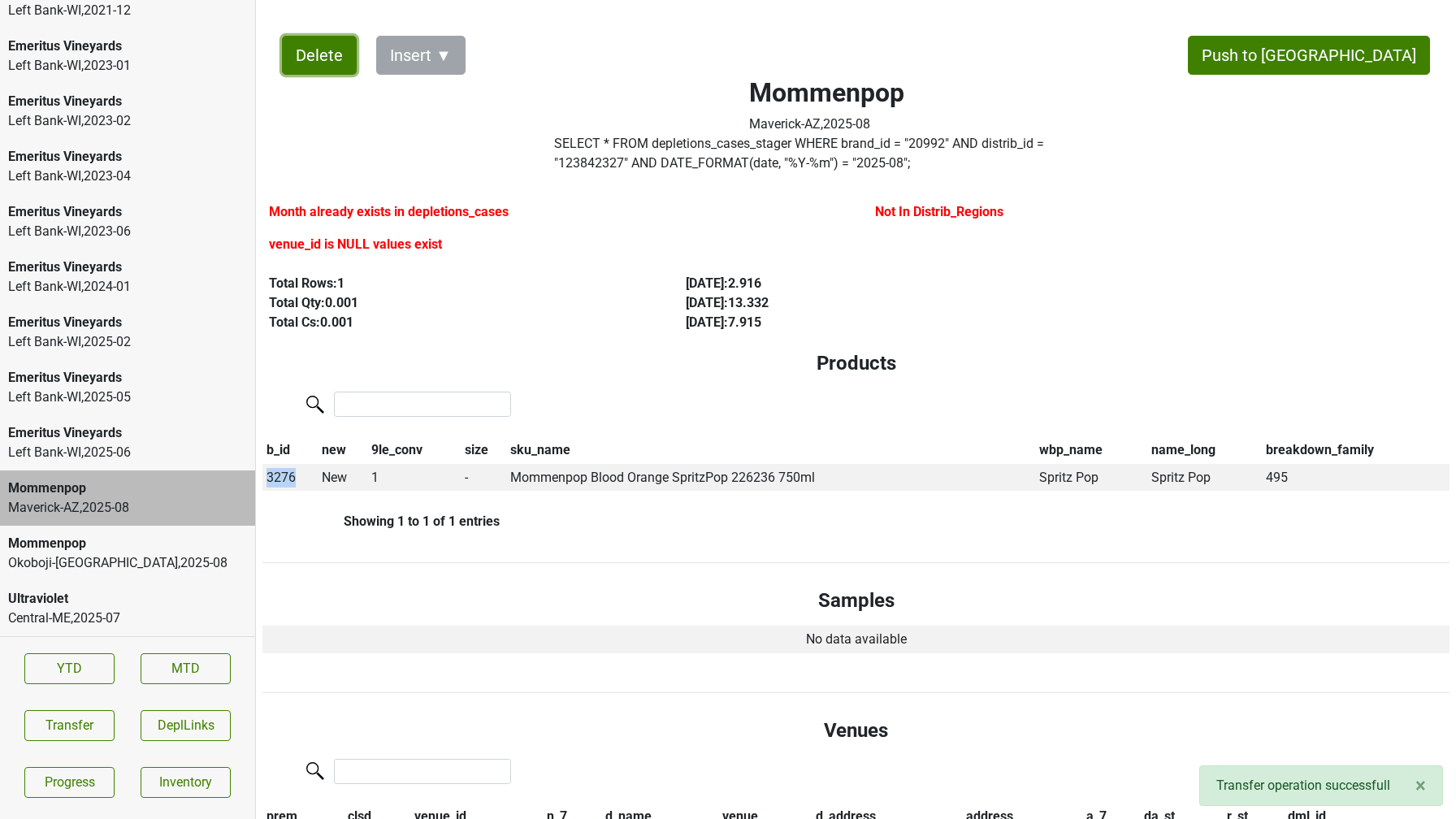
click at [317, 67] on button "Delete" at bounding box center [320, 56] width 74 height 39
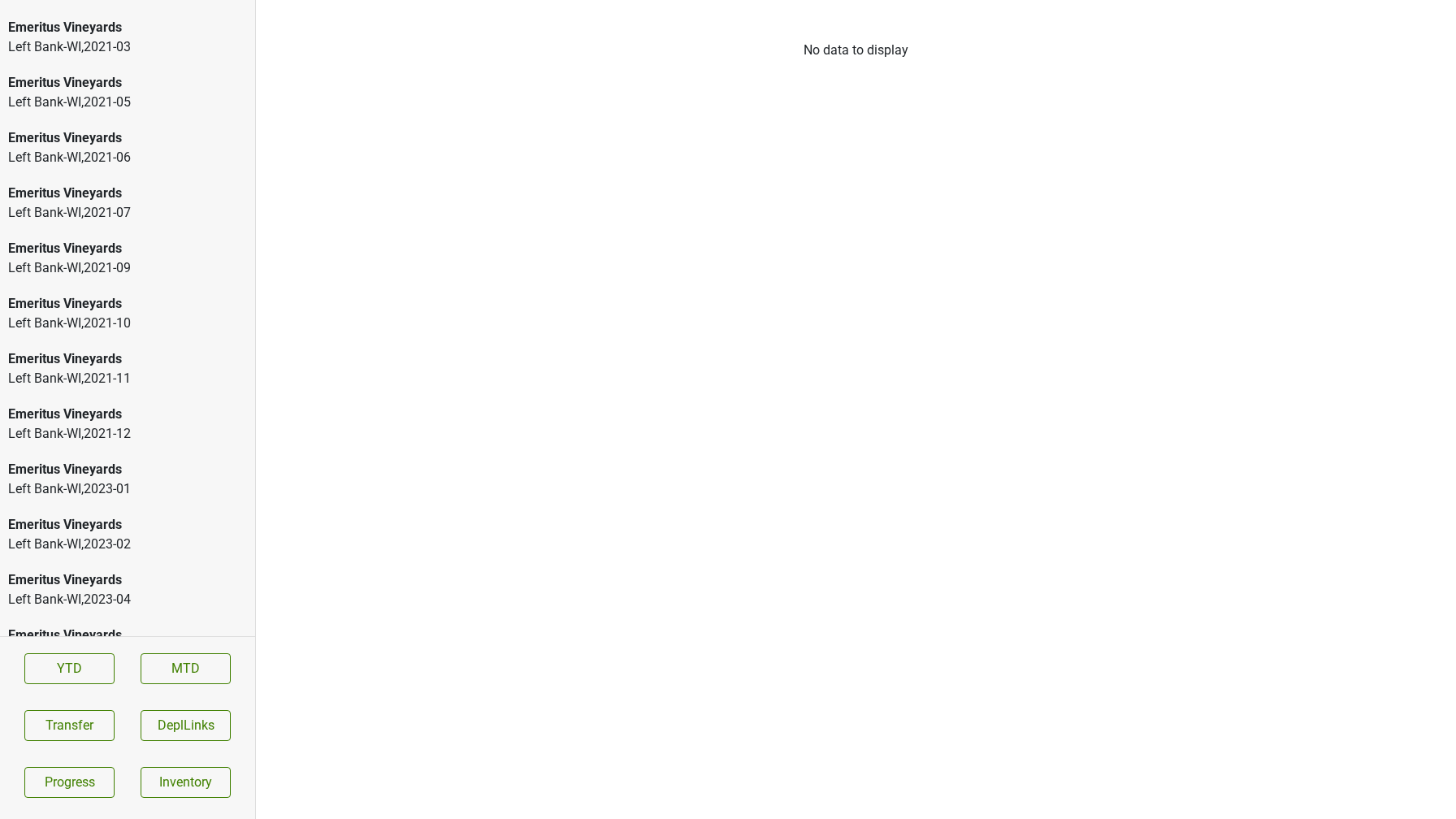
scroll to position [2348, 0]
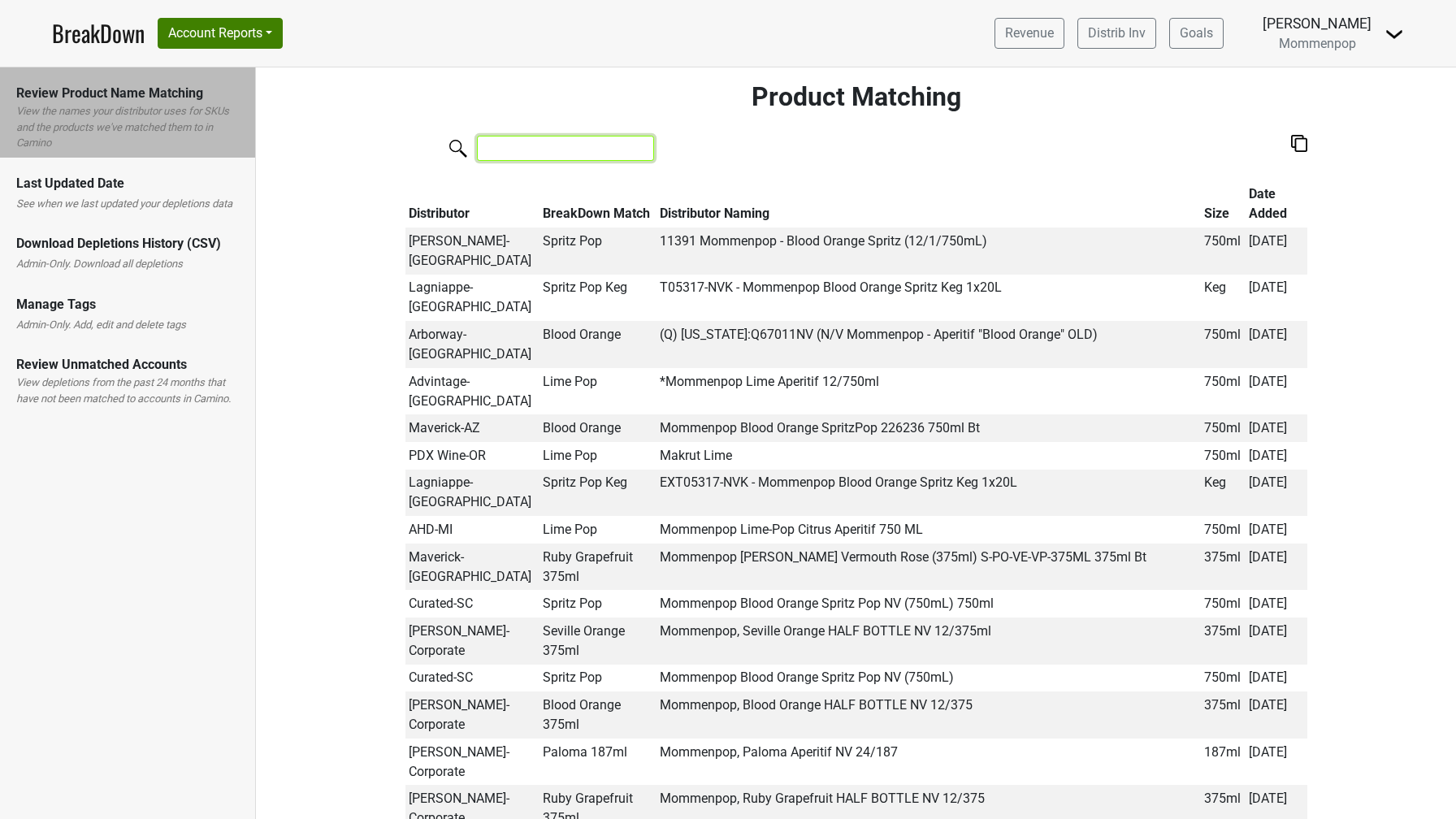
click at [492, 154] on input "search" at bounding box center [565, 149] width 177 height 25
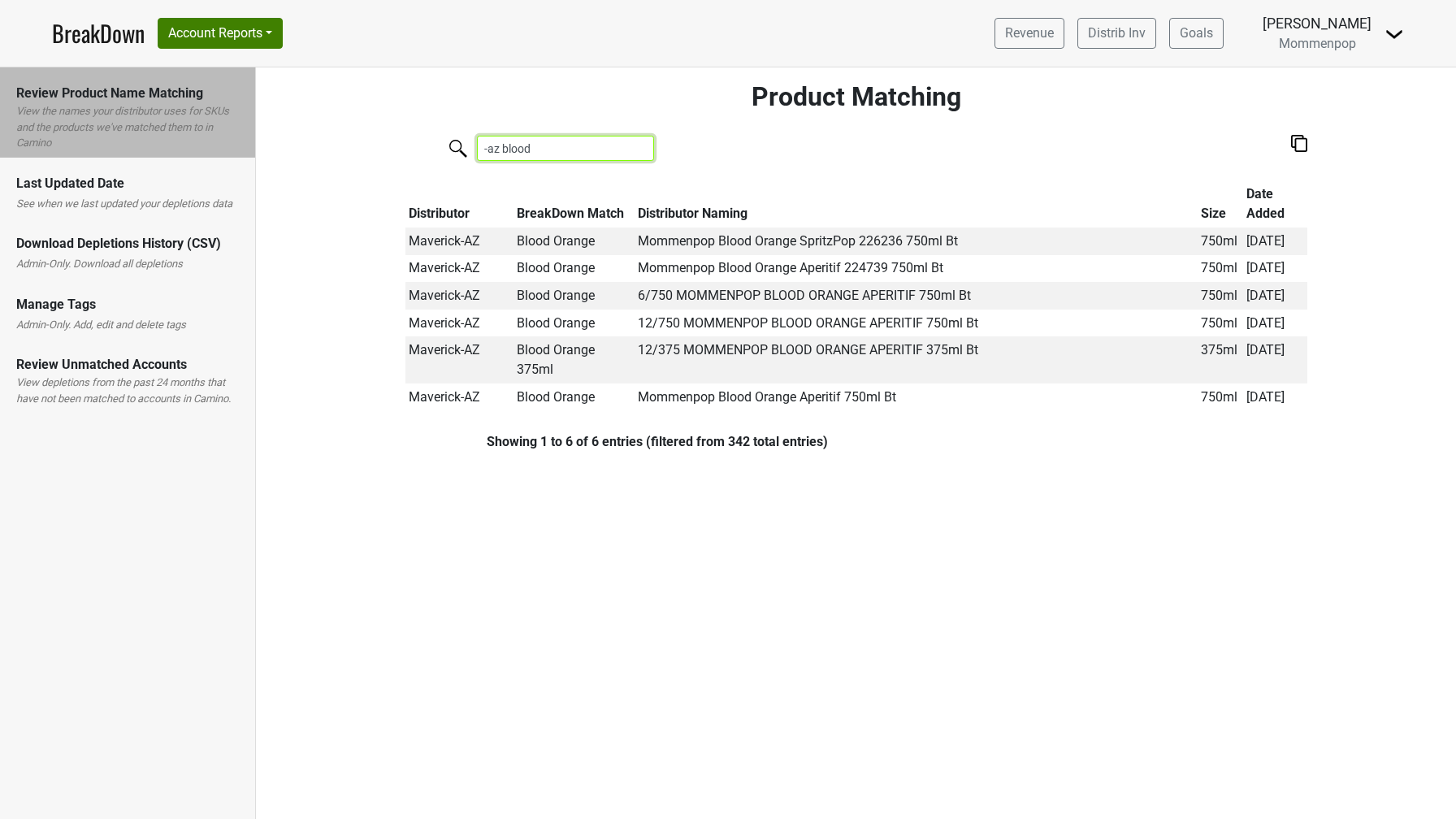
type input "-az blood"
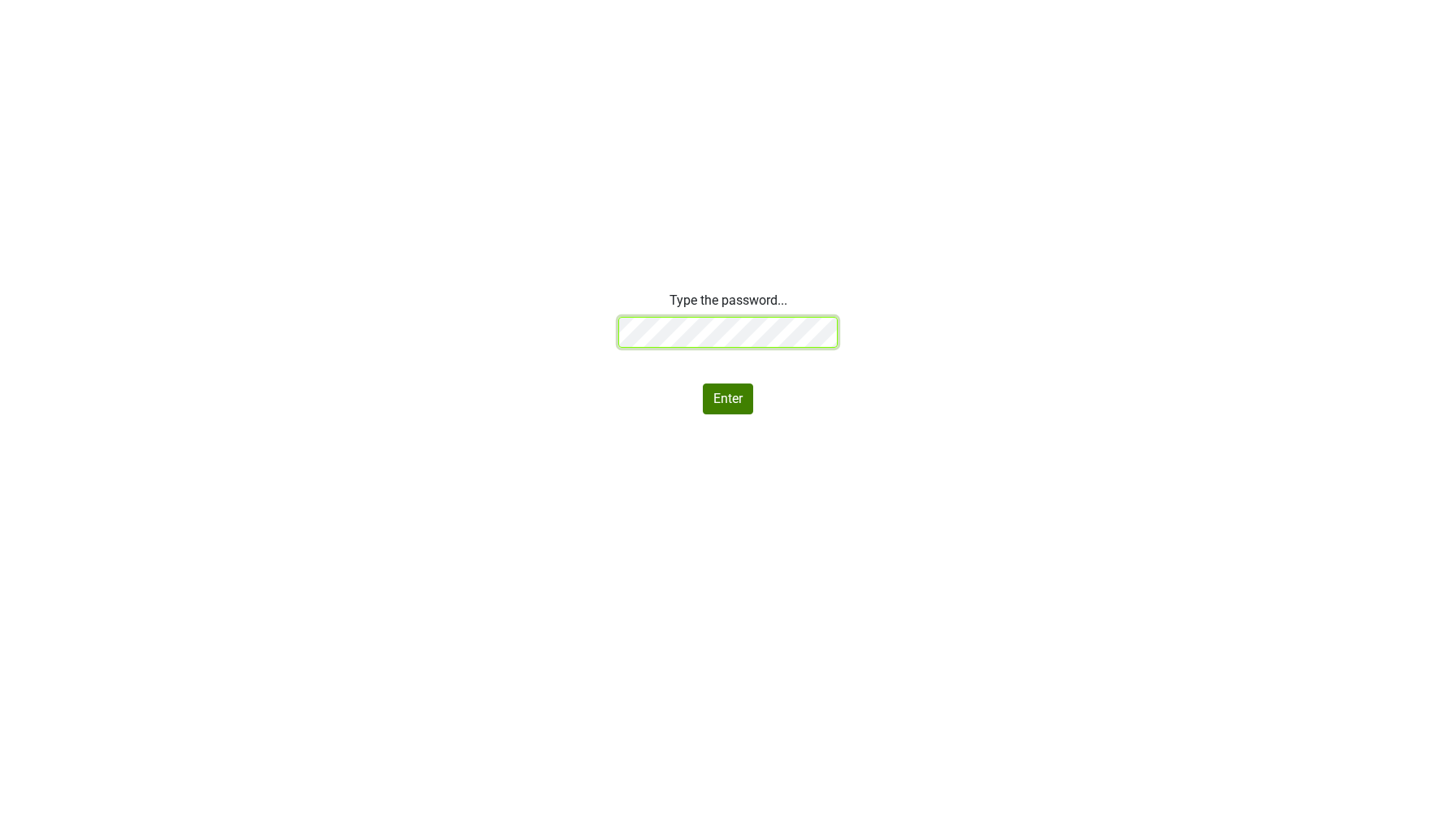
click at [455, 319] on div "Type the password... Enter" at bounding box center [728, 353] width 1456 height 123
